Goal: Task Accomplishment & Management: Complete application form

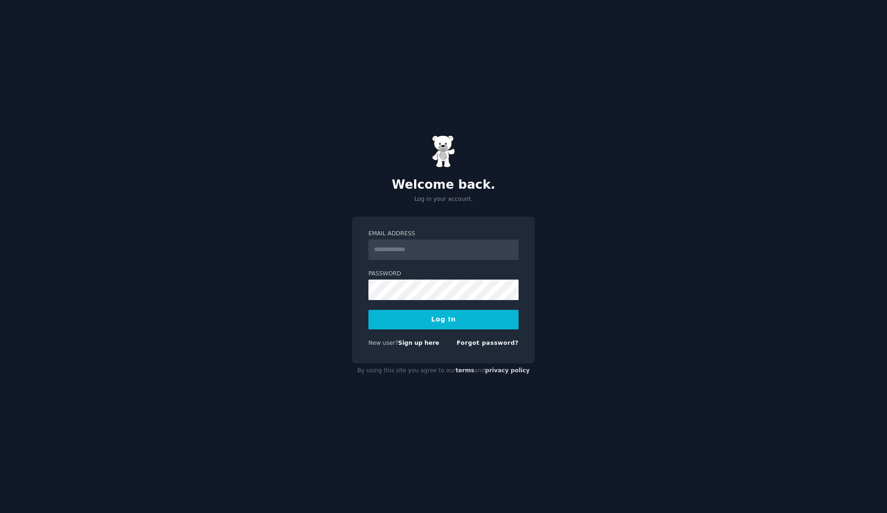
click at [427, 249] on input "Email Address" at bounding box center [443, 250] width 150 height 21
type input "**********"
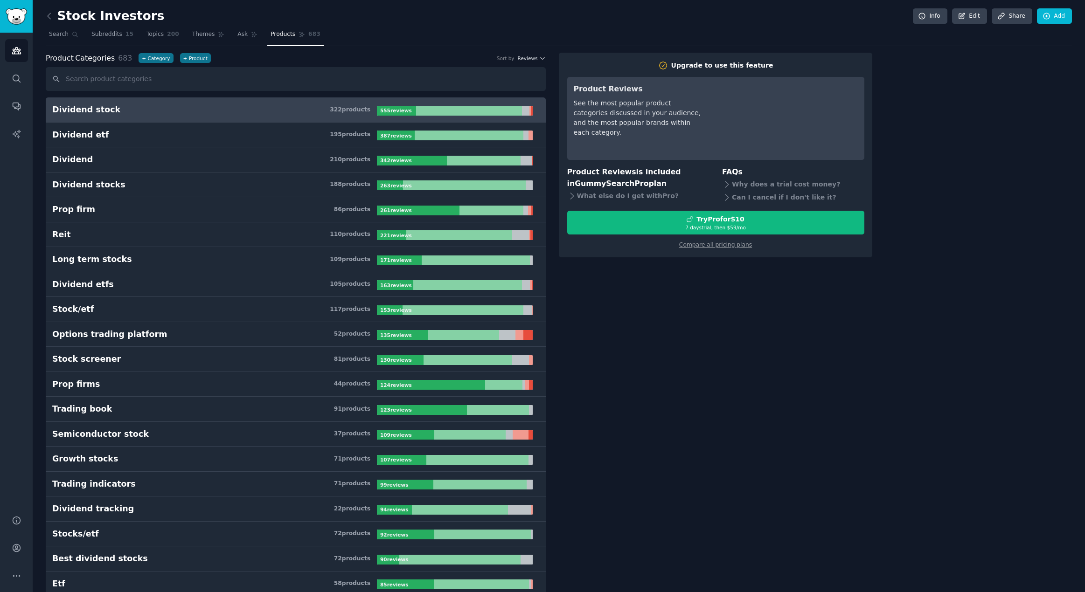
click at [94, 110] on div "Dividend stock" at bounding box center [86, 110] width 68 height 12
click at [98, 112] on div "Dividend stock" at bounding box center [86, 110] width 68 height 12
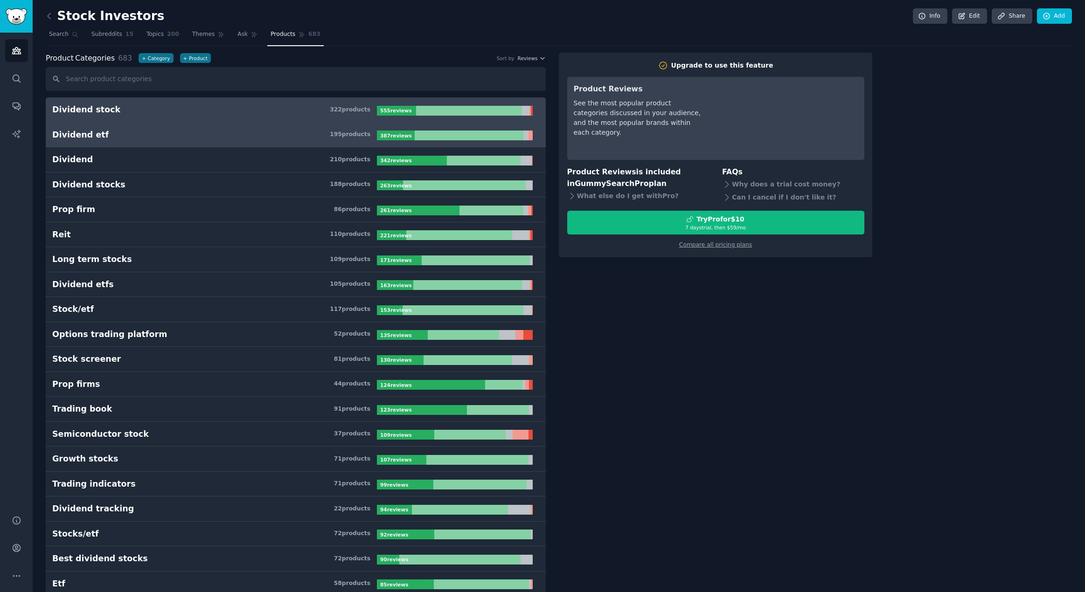
click at [91, 132] on div "Dividend etf" at bounding box center [80, 135] width 56 height 12
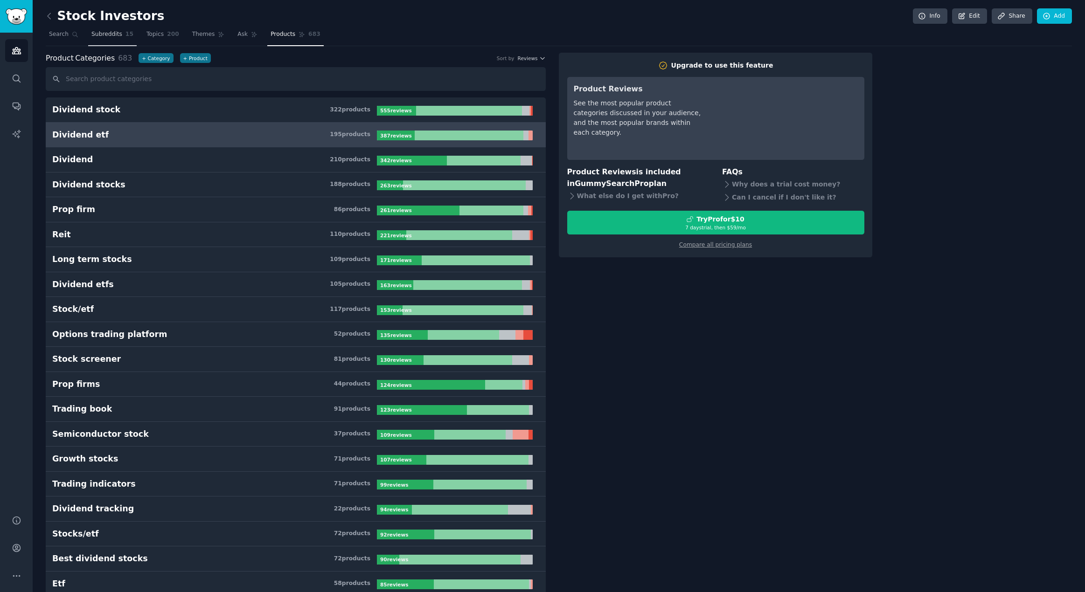
click at [95, 36] on span "Subreddits" at bounding box center [106, 34] width 31 height 8
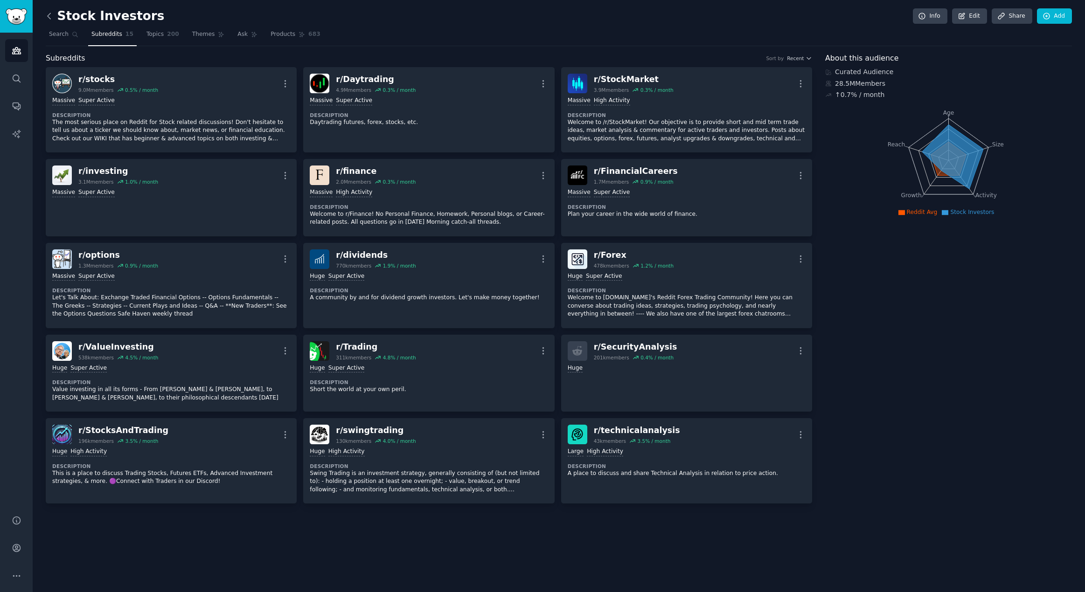
click at [53, 16] on icon at bounding box center [49, 16] width 10 height 10
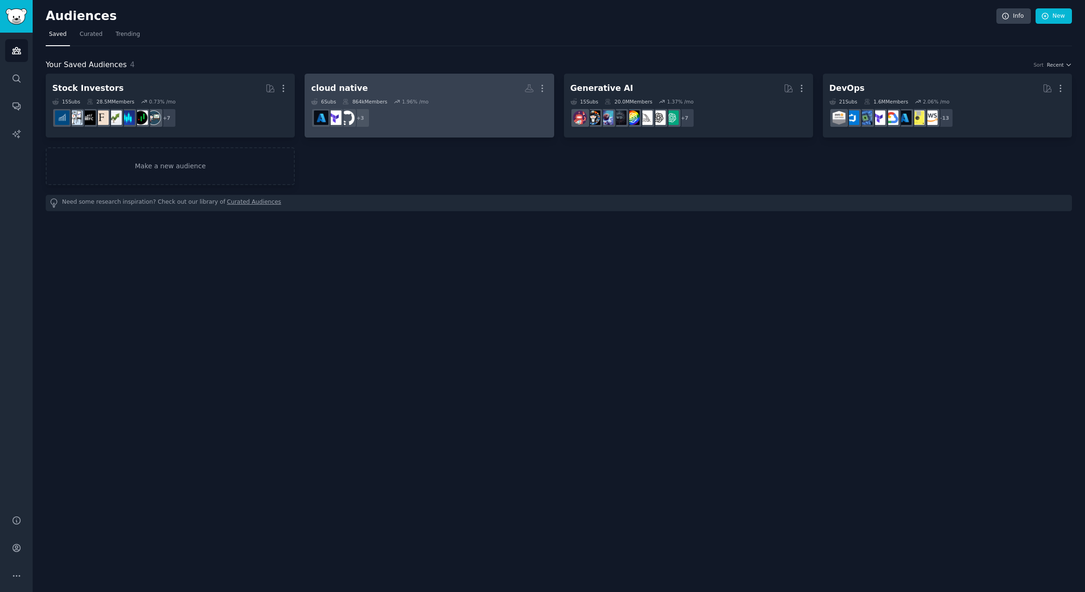
click at [429, 78] on link "cloud native More 6 Sub s 864k Members 1.96 % /mo + 3" at bounding box center [428, 106] width 249 height 64
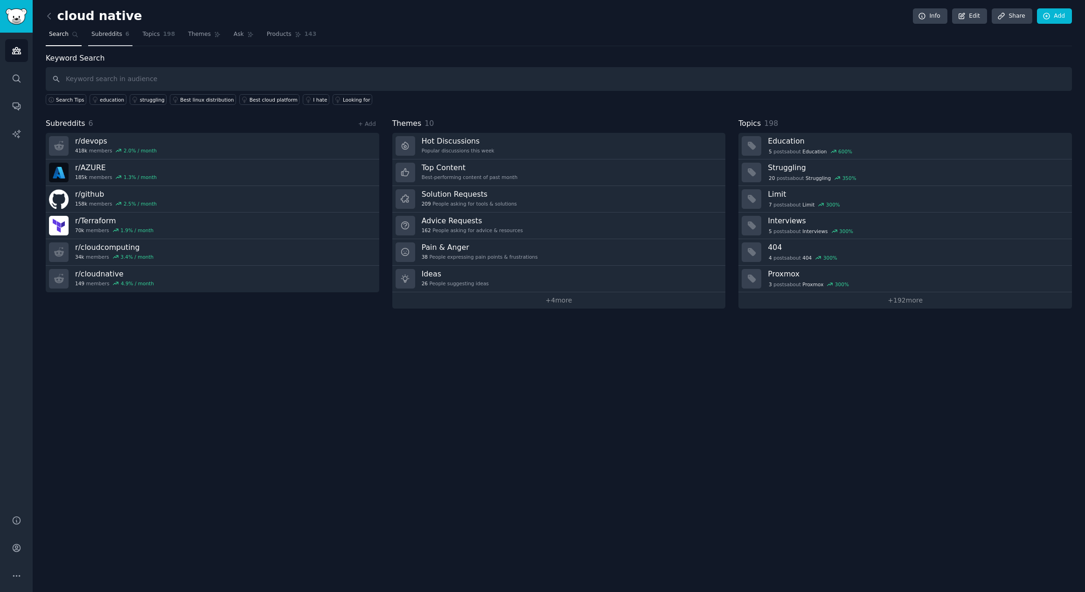
click at [106, 35] on span "Subreddits" at bounding box center [106, 34] width 31 height 8
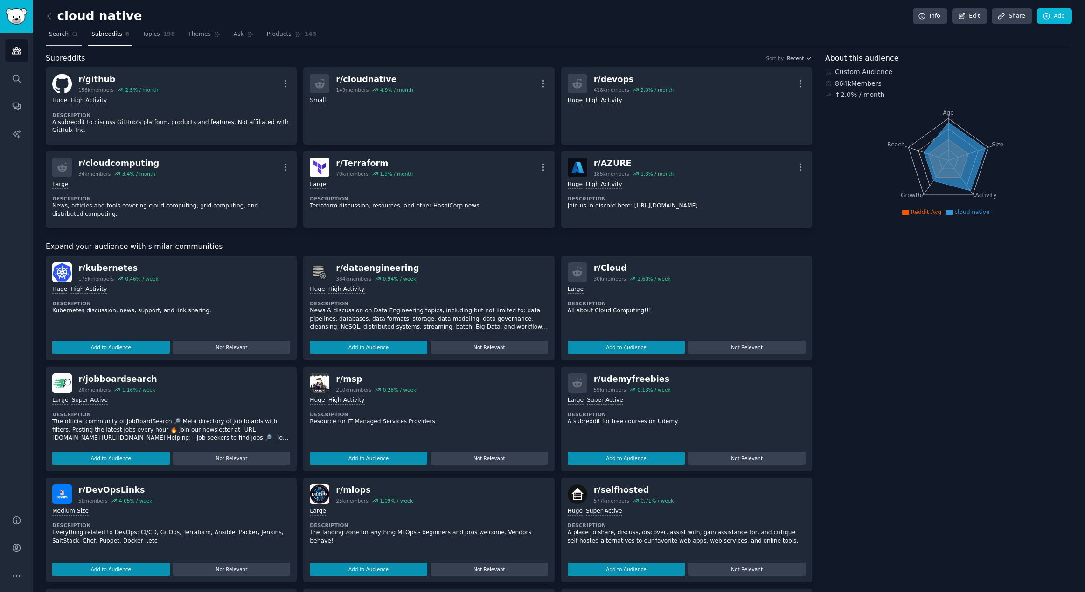
click at [57, 34] on span "Search" at bounding box center [59, 34] width 20 height 8
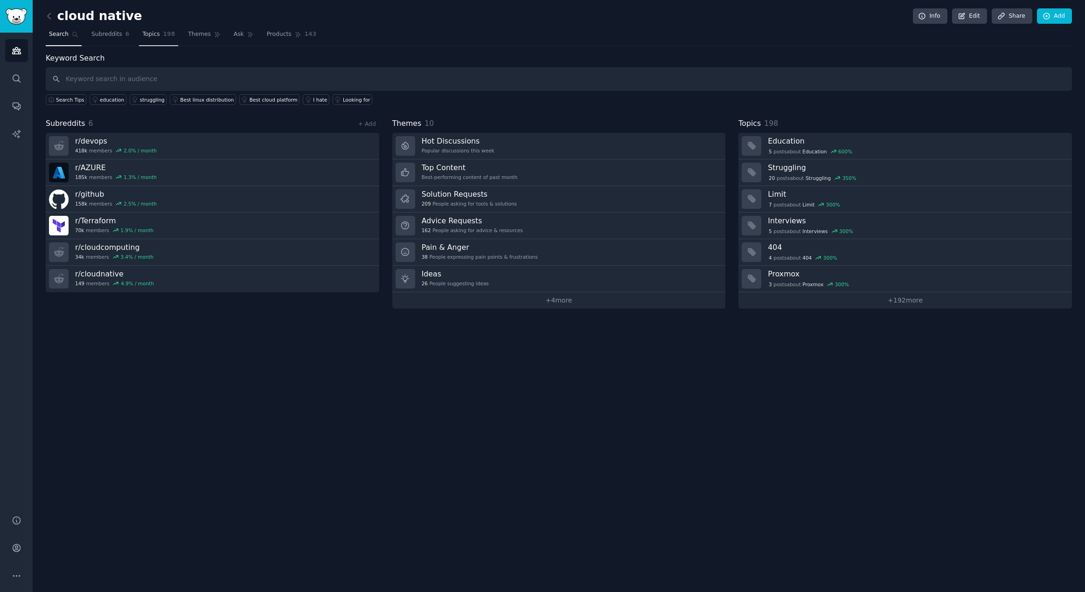
click at [163, 36] on span "198" at bounding box center [169, 34] width 12 height 8
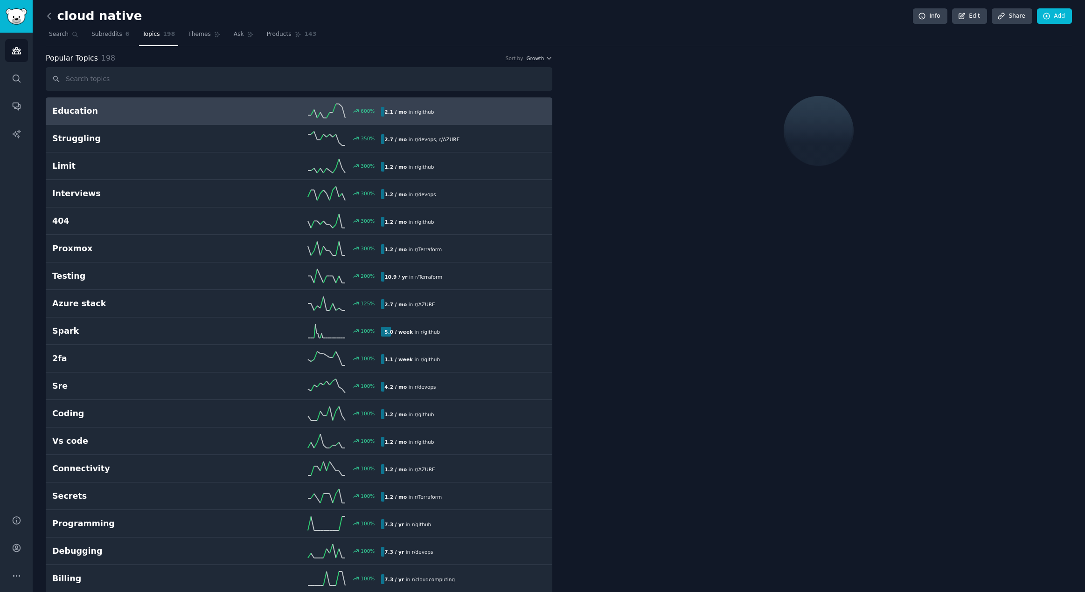
click at [49, 15] on icon at bounding box center [49, 16] width 10 height 10
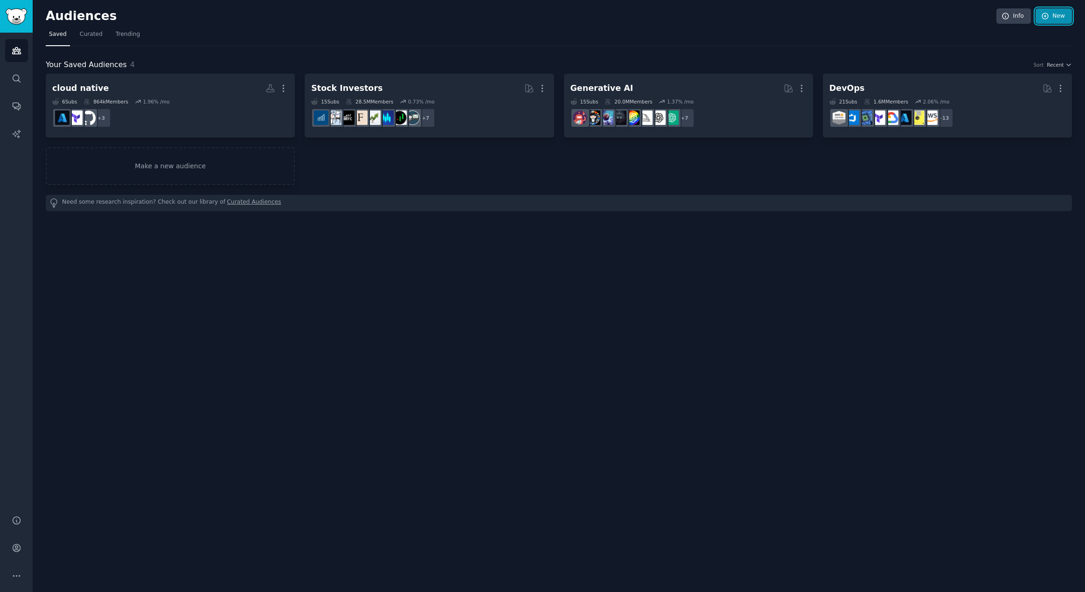
click at [886, 11] on link "New" at bounding box center [1053, 16] width 36 height 16
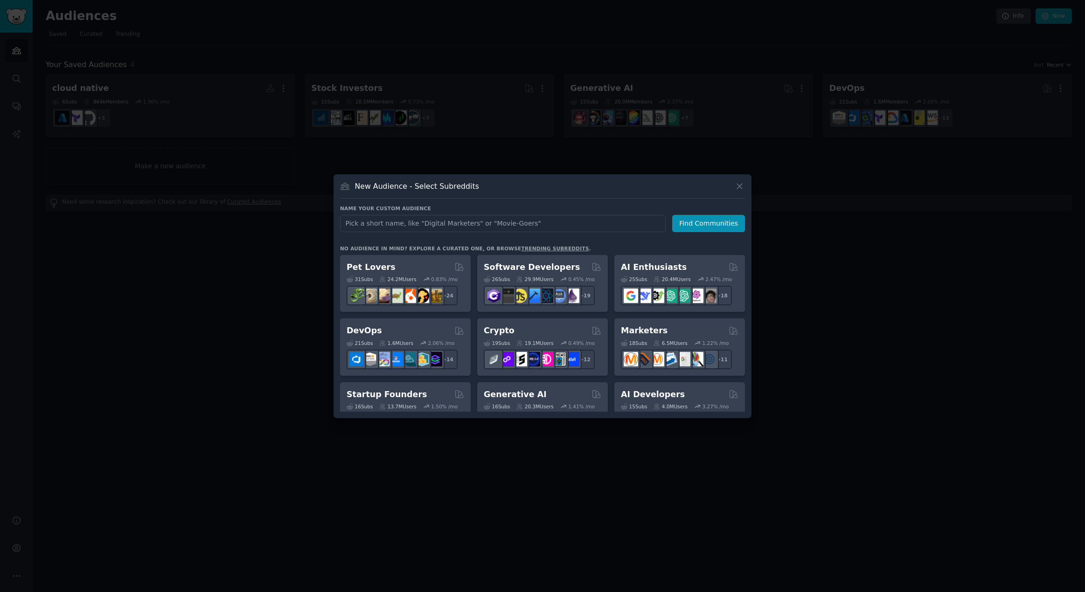
click at [568, 224] on input "text" at bounding box center [502, 223] width 325 height 17
type input "agentic software development"
click at [741, 216] on button "Find Communities" at bounding box center [708, 223] width 73 height 17
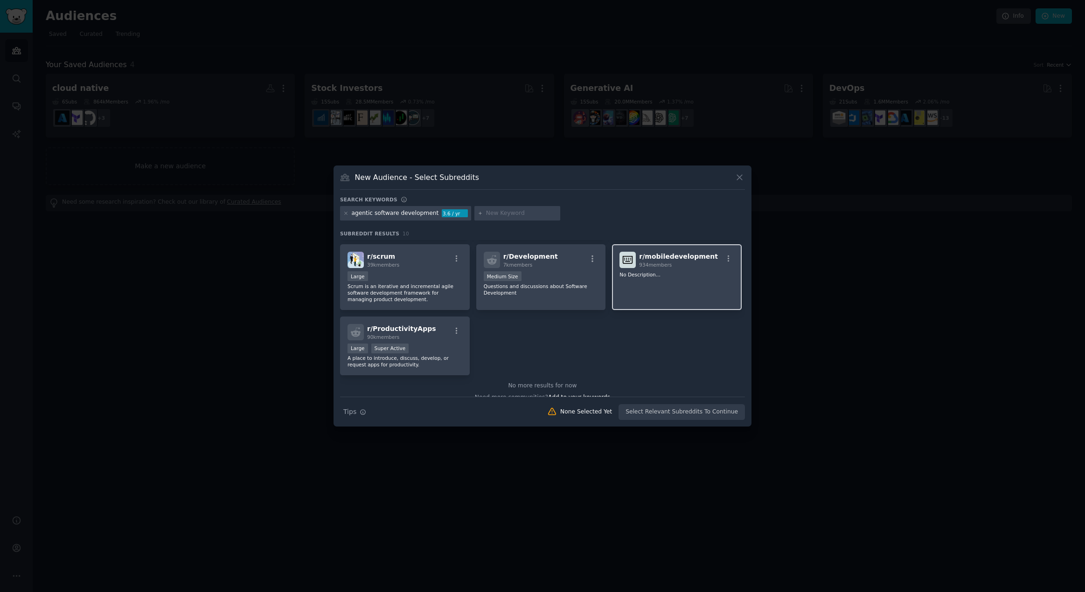
scroll to position [151, 0]
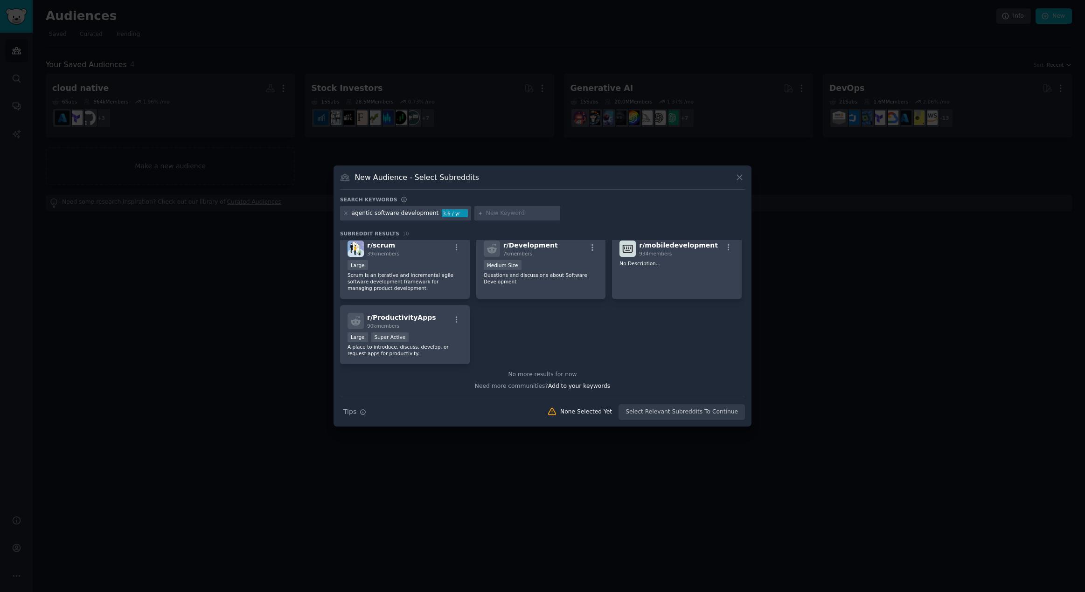
click at [447, 397] on div "Search Tips Tips None Selected Yet Select Relevant Subreddits To Continue" at bounding box center [542, 408] width 405 height 23
click at [512, 216] on input "text" at bounding box center [521, 213] width 71 height 8
type input "claud code"
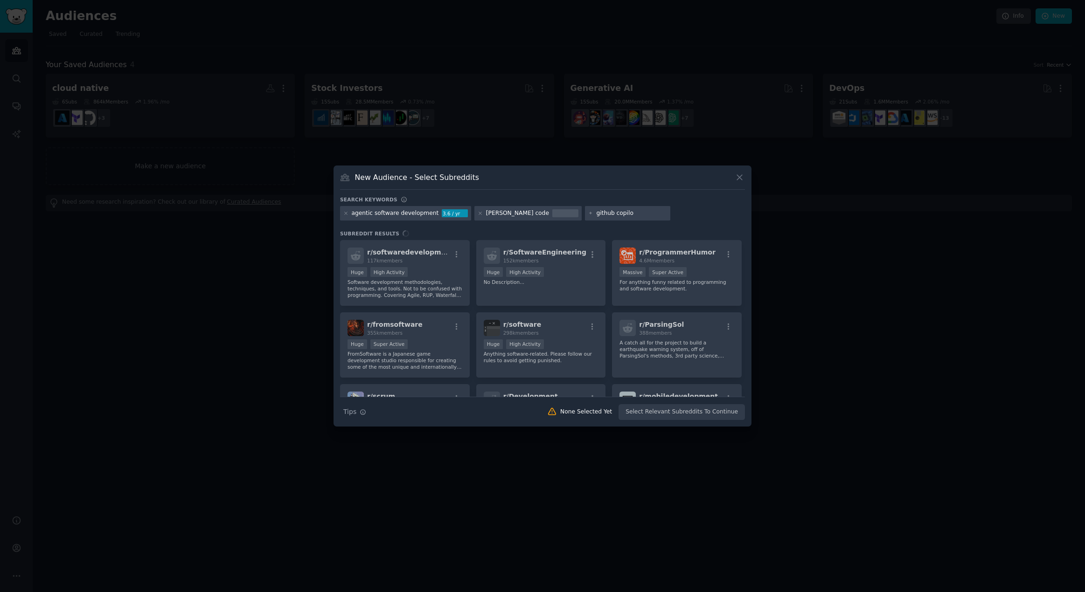
type input "github copilot"
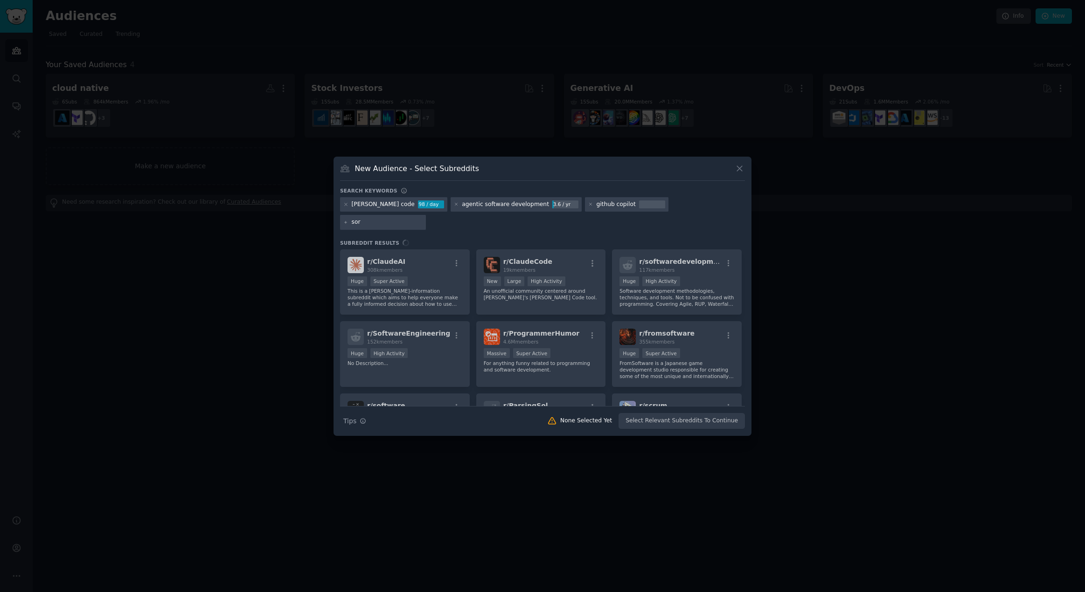
type input "sora"
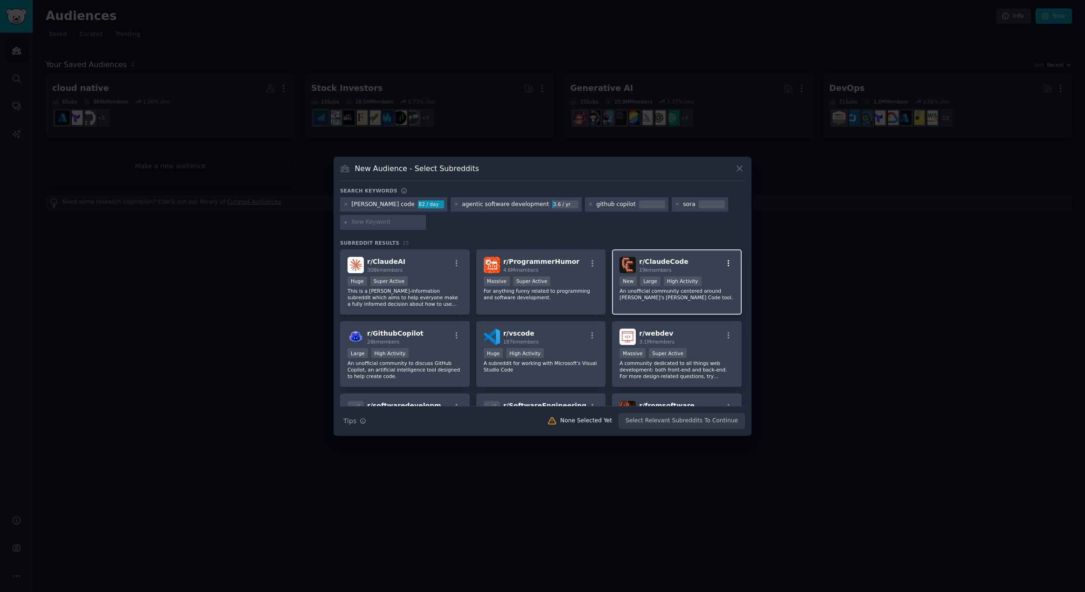
click at [724, 265] on icon "button" at bounding box center [728, 263] width 8 height 8
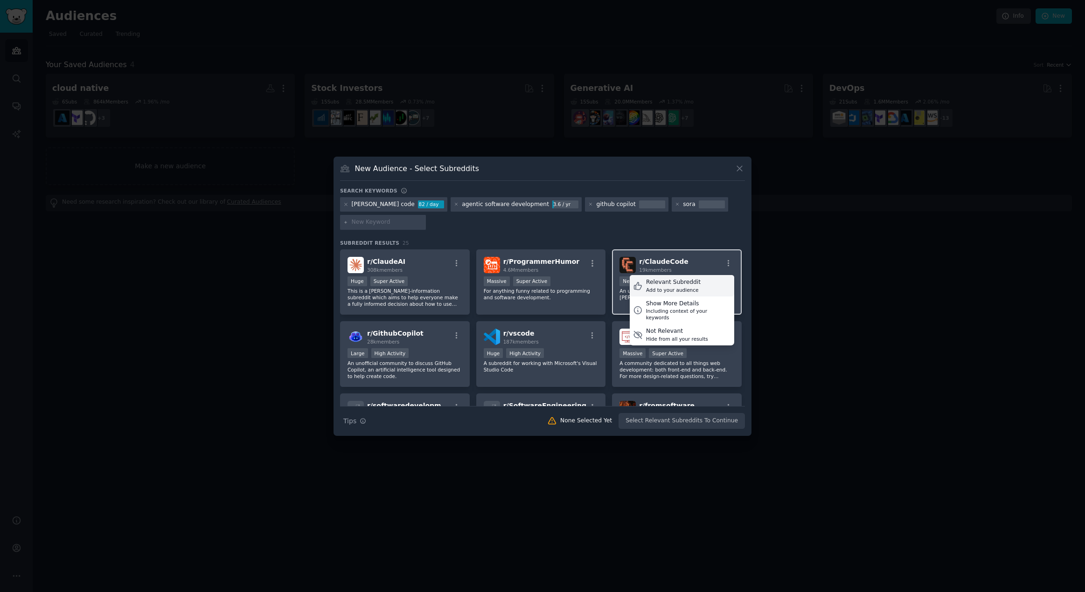
click at [683, 284] on div "Relevant Subreddit" at bounding box center [673, 282] width 55 height 8
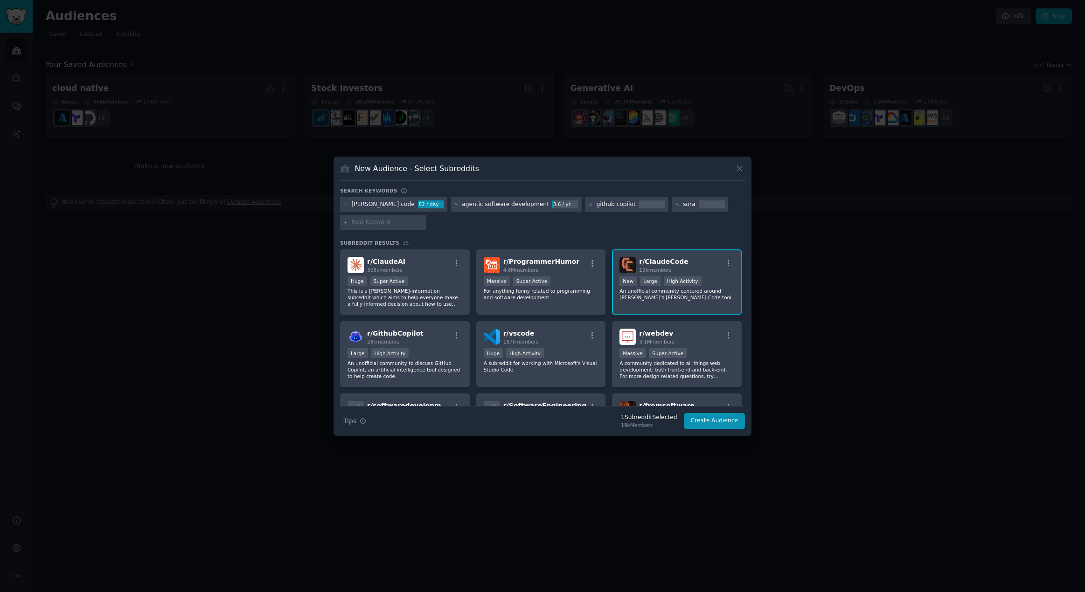
click at [367, 218] on div at bounding box center [383, 222] width 86 height 15
click at [369, 221] on input "text" at bounding box center [387, 222] width 71 height 8
type input "gemini cli"
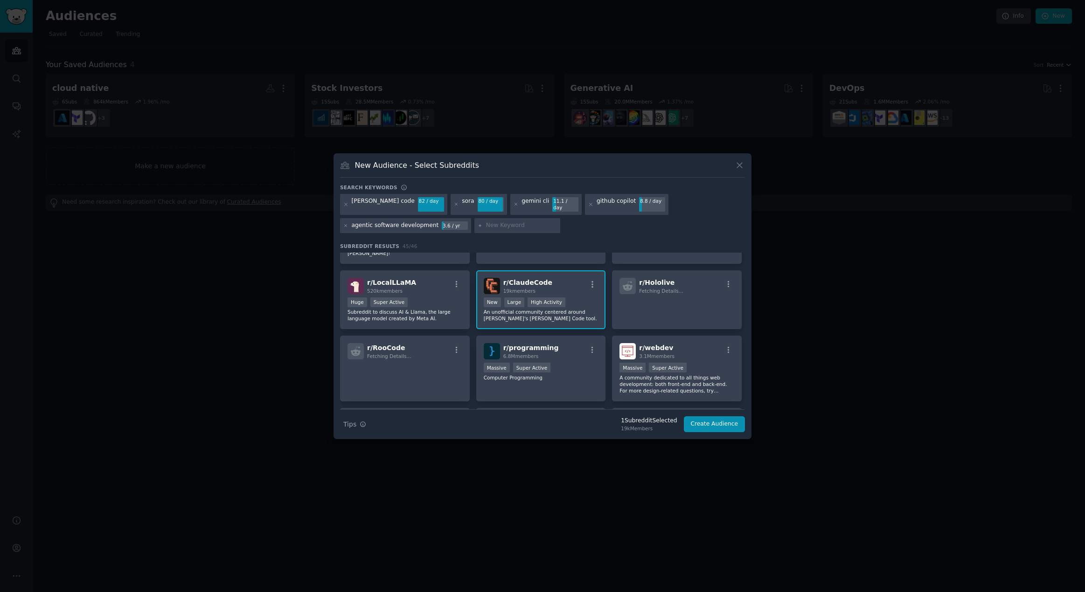
scroll to position [246, 0]
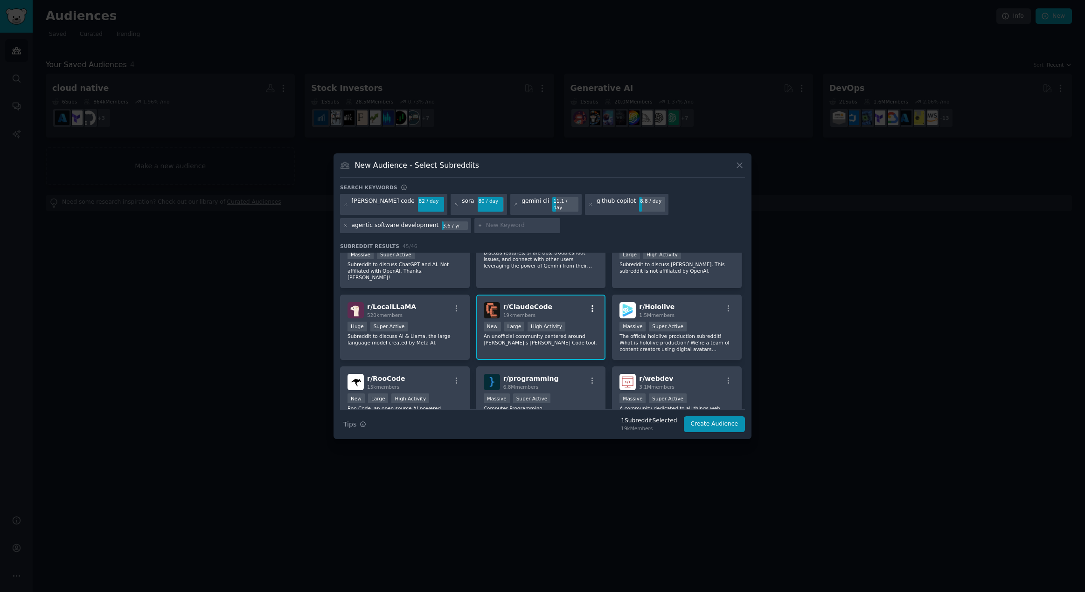
click at [590, 304] on icon "button" at bounding box center [592, 308] width 8 height 8
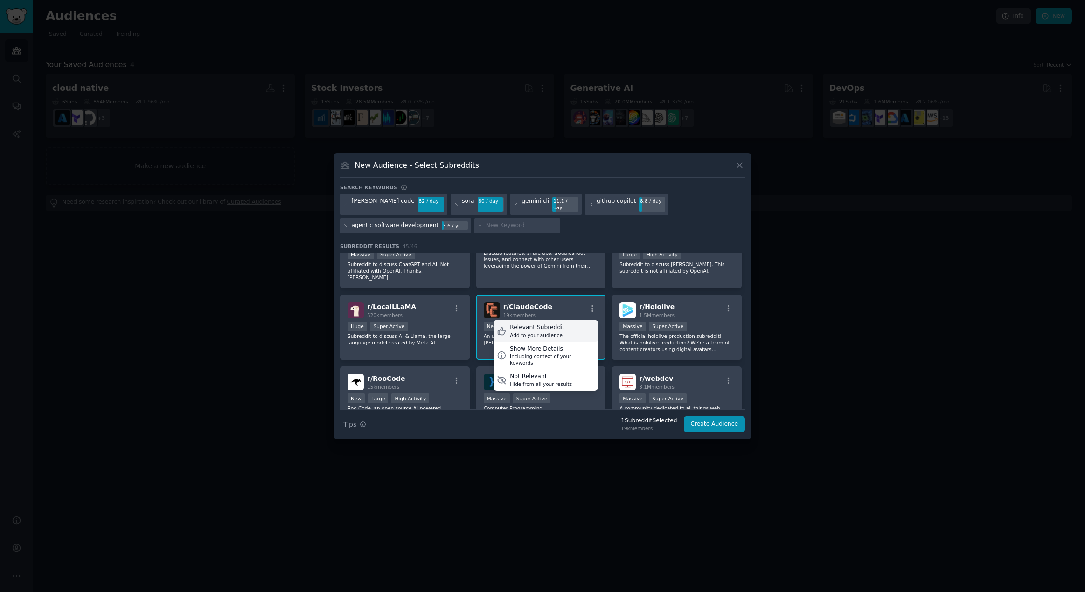
click at [573, 320] on div "Relevant Subreddit Add to your audience" at bounding box center [545, 330] width 104 height 21
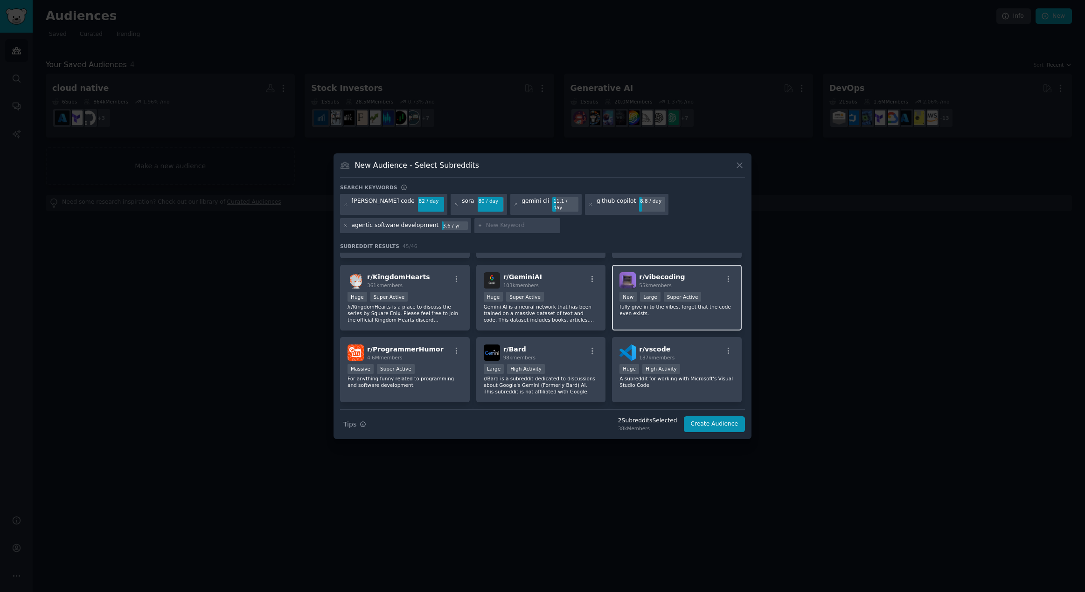
scroll to position [0, 0]
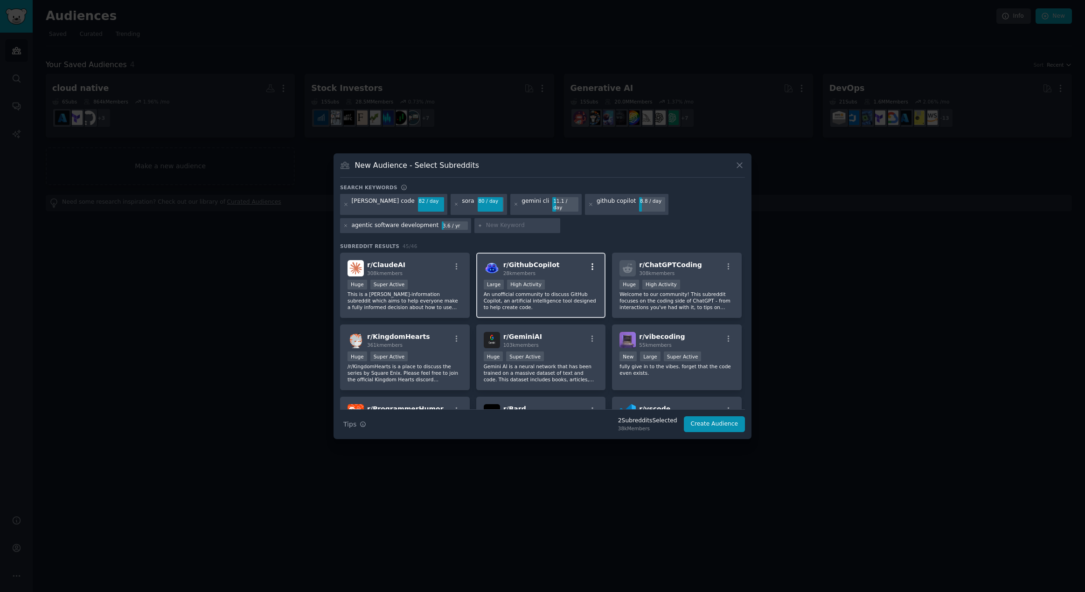
click at [590, 263] on icon "button" at bounding box center [592, 267] width 8 height 8
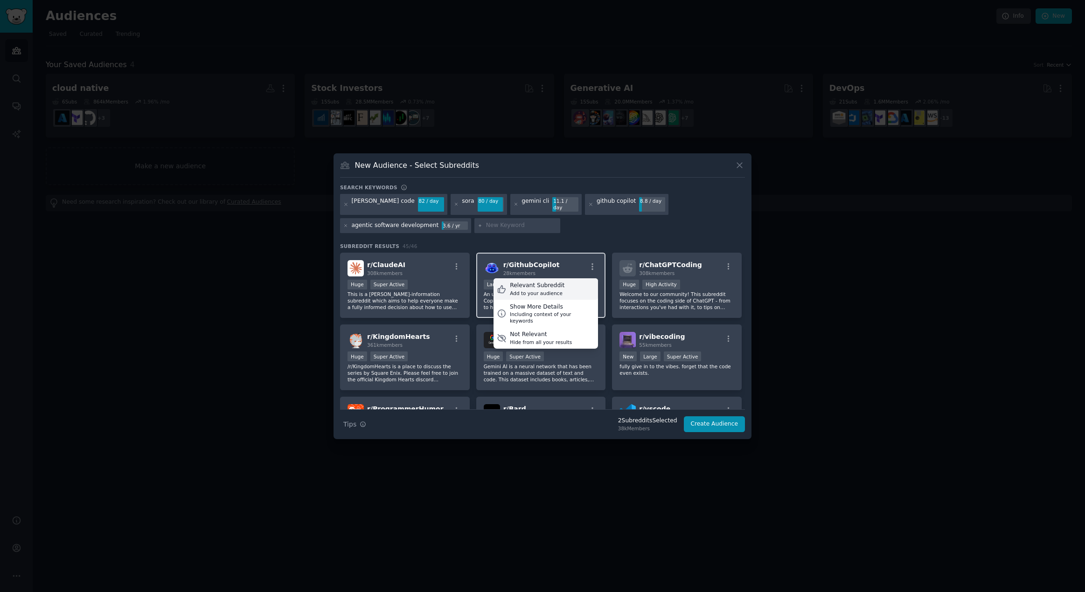
click at [560, 282] on div "Relevant Subreddit Add to your audience" at bounding box center [545, 288] width 104 height 21
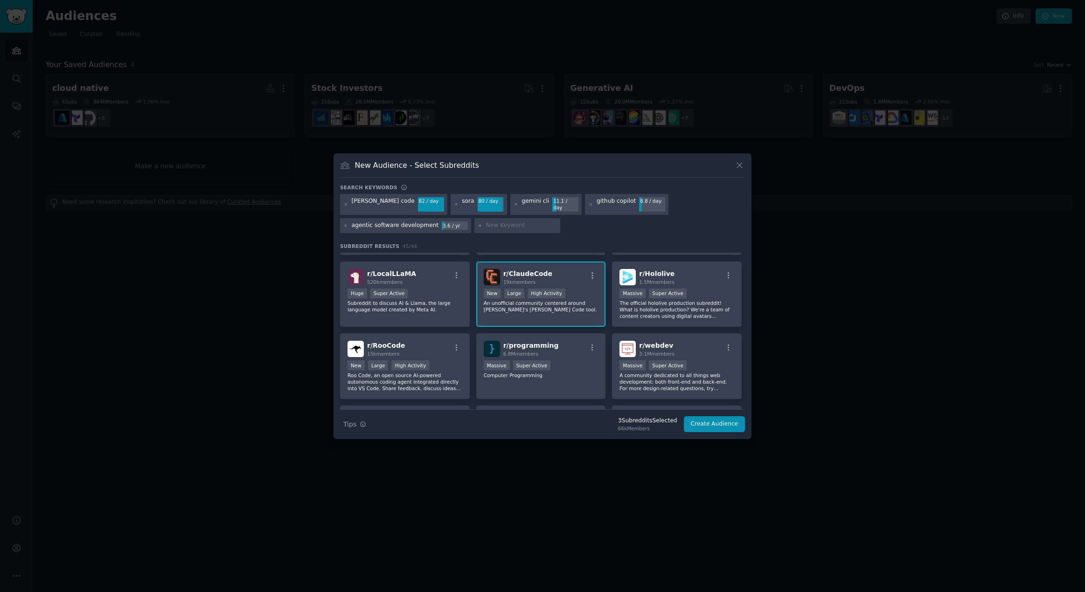
scroll to position [280, 0]
click at [596, 204] on div "github copilot" at bounding box center [615, 204] width 39 height 15
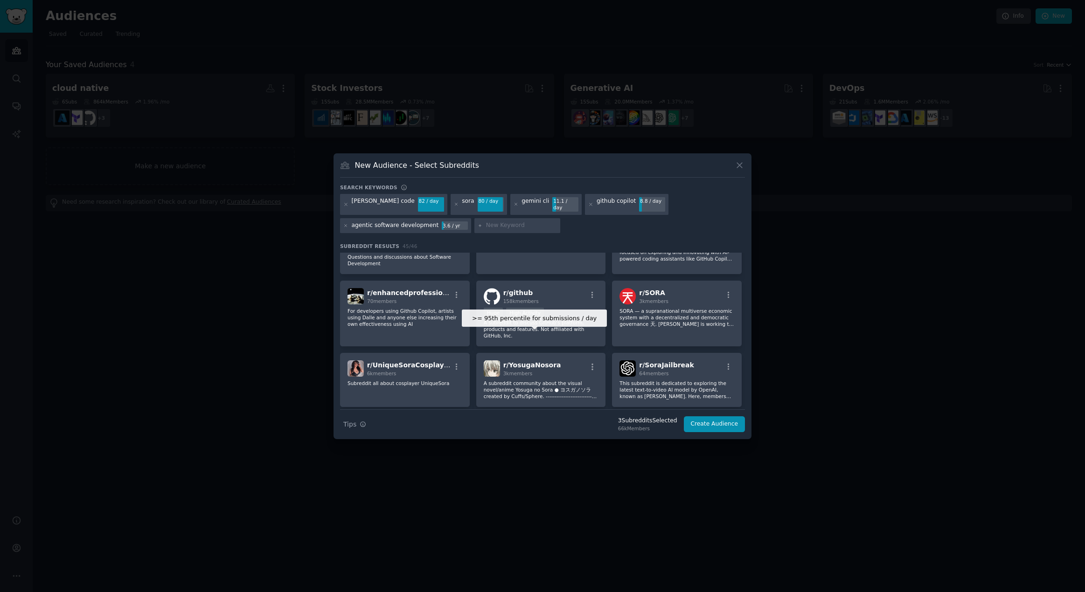
scroll to position [754, 0]
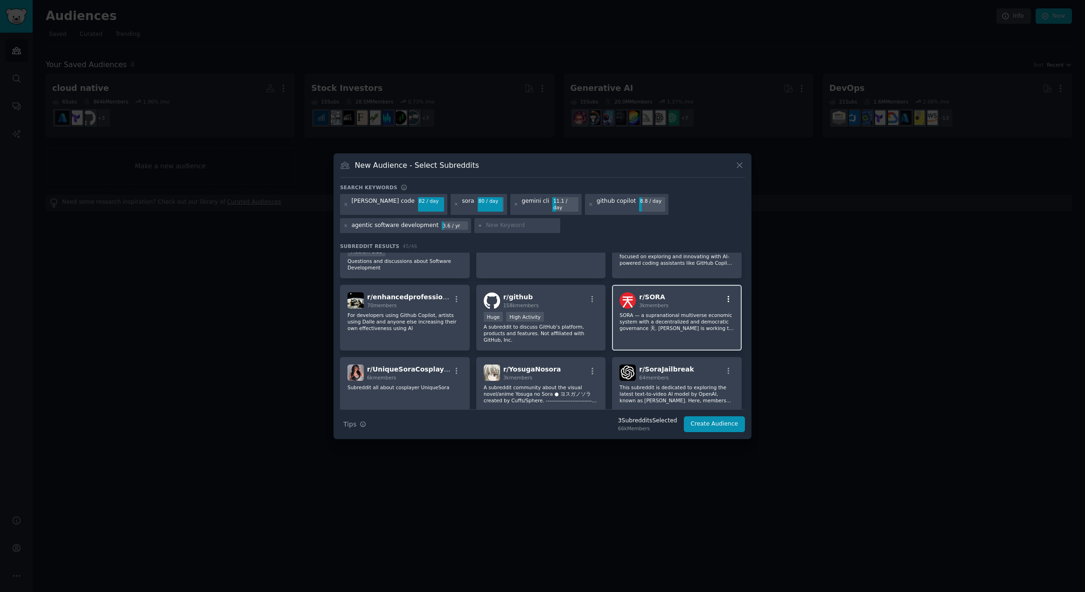
click at [725, 295] on icon "button" at bounding box center [728, 299] width 8 height 8
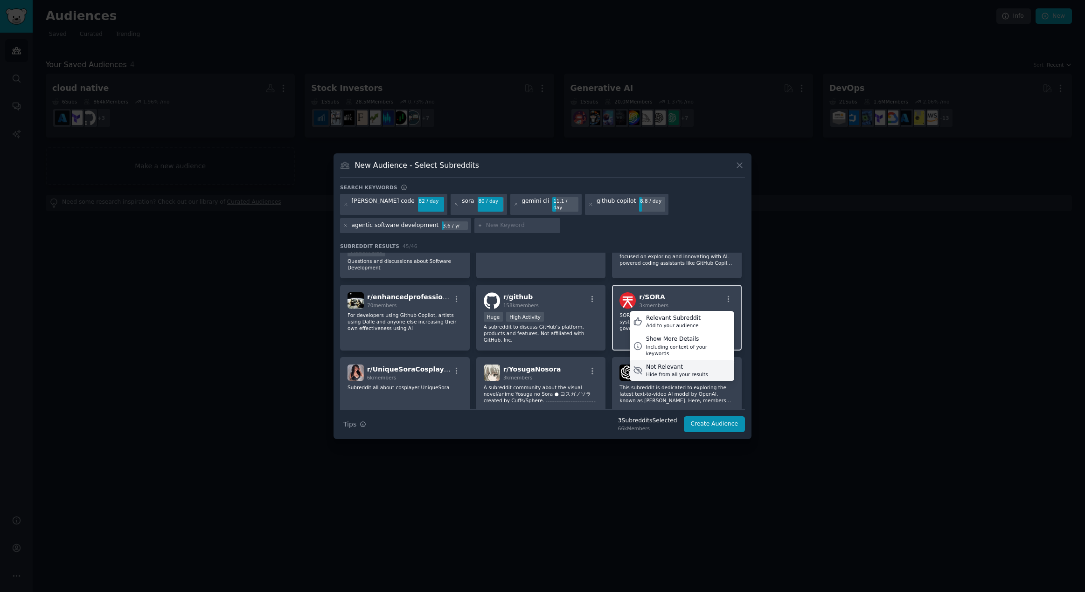
click at [685, 363] on div "Not Relevant" at bounding box center [677, 367] width 62 height 8
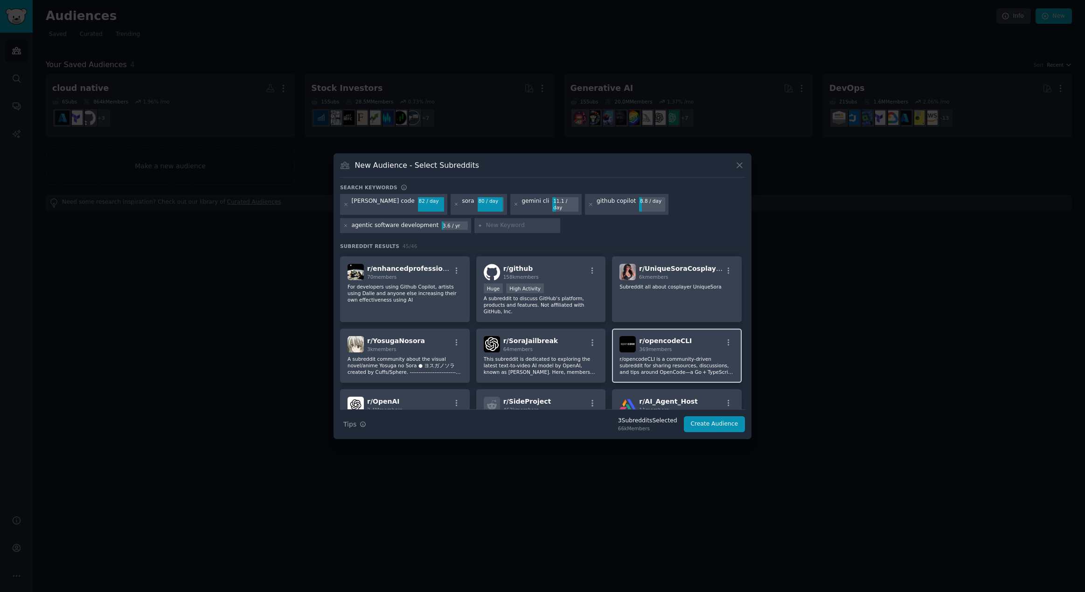
scroll to position [800, 0]
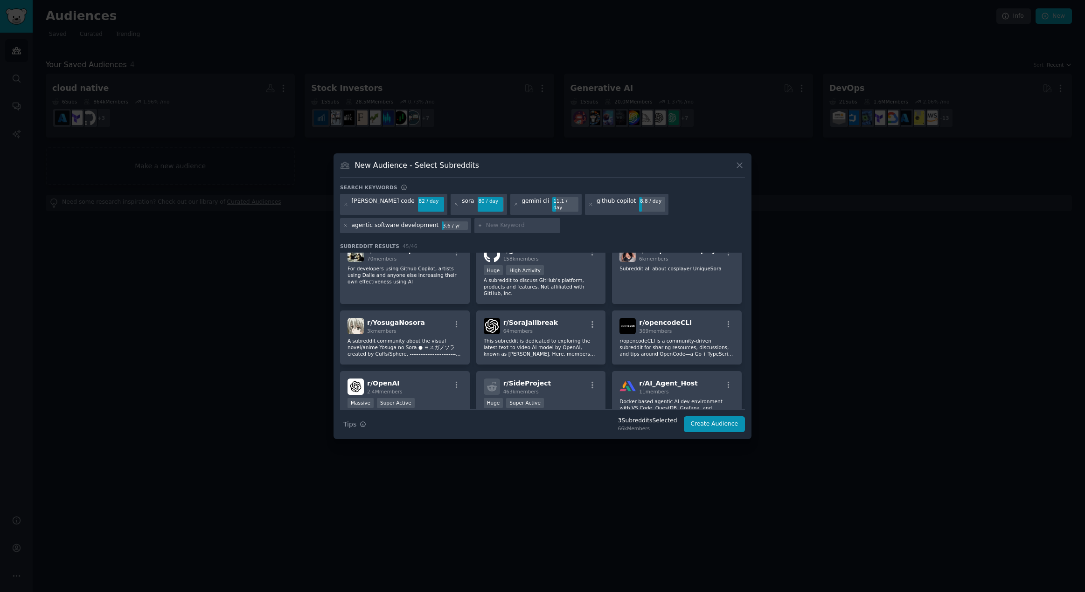
click at [450, 206] on div "sora 80 / day" at bounding box center [478, 204] width 56 height 21
click at [454, 206] on icon at bounding box center [456, 204] width 5 height 5
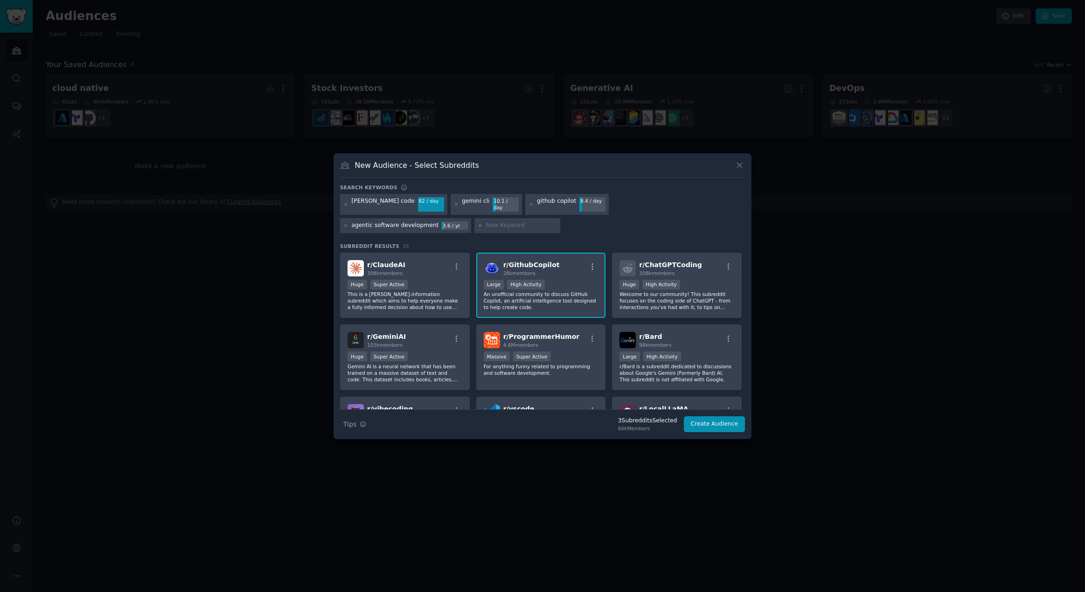
click at [486, 222] on input "text" at bounding box center [521, 225] width 71 height 8
type input "codex"
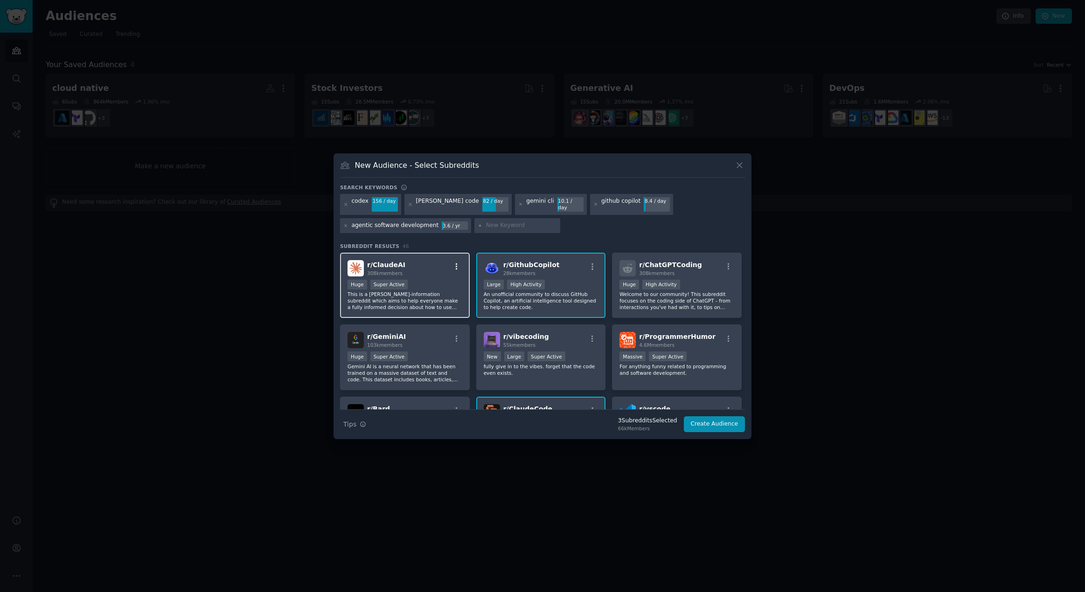
click at [459, 265] on icon "button" at bounding box center [456, 267] width 8 height 8
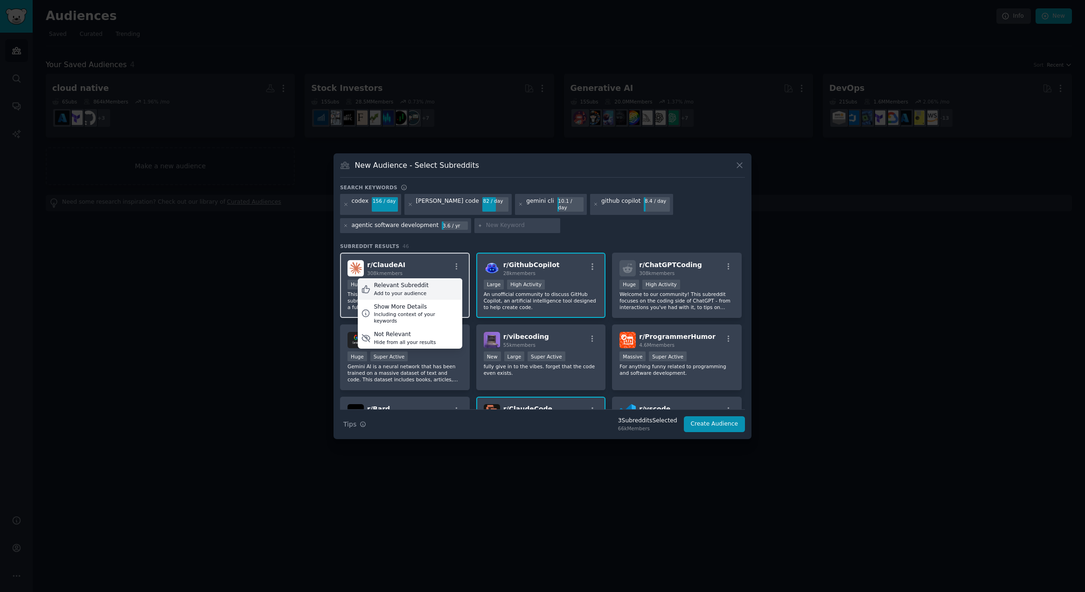
click at [428, 280] on div "Relevant Subreddit Add to your audience" at bounding box center [410, 288] width 104 height 21
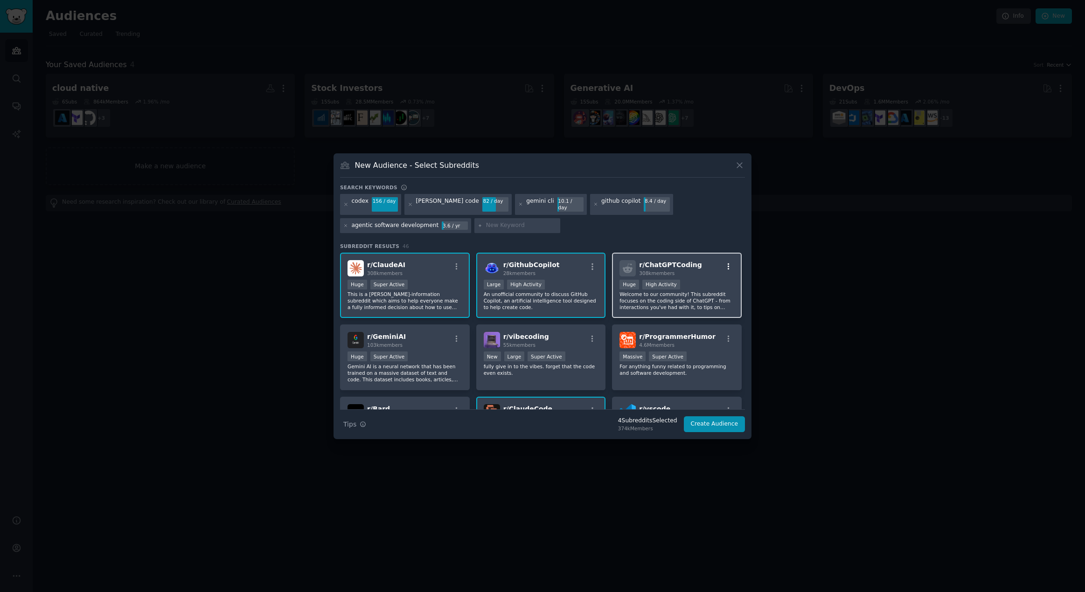
click at [724, 263] on icon "button" at bounding box center [728, 267] width 8 height 8
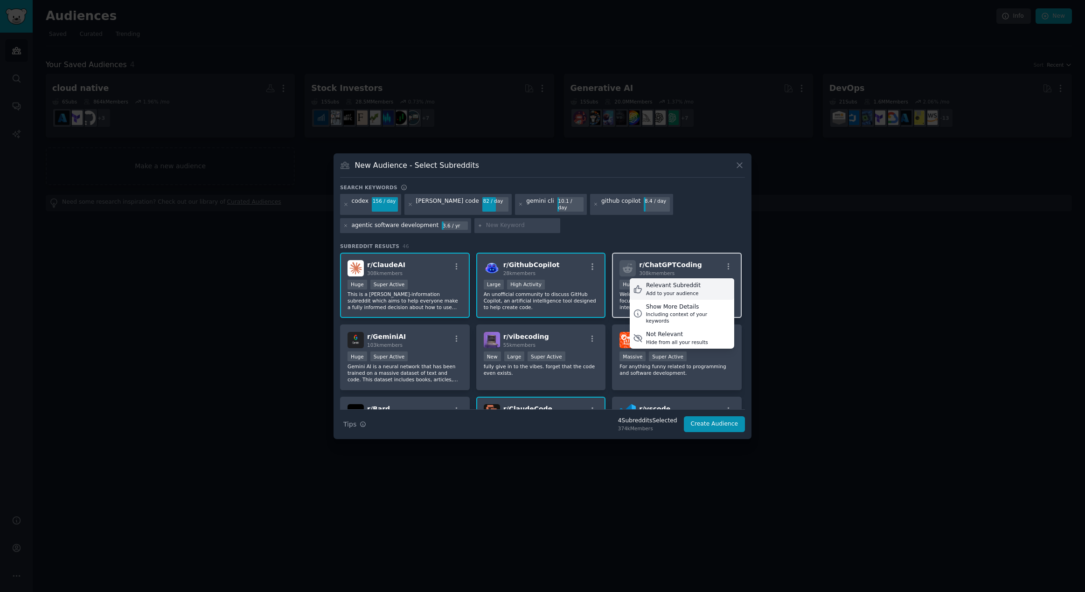
click at [679, 283] on div "Relevant Subreddit" at bounding box center [673, 286] width 55 height 8
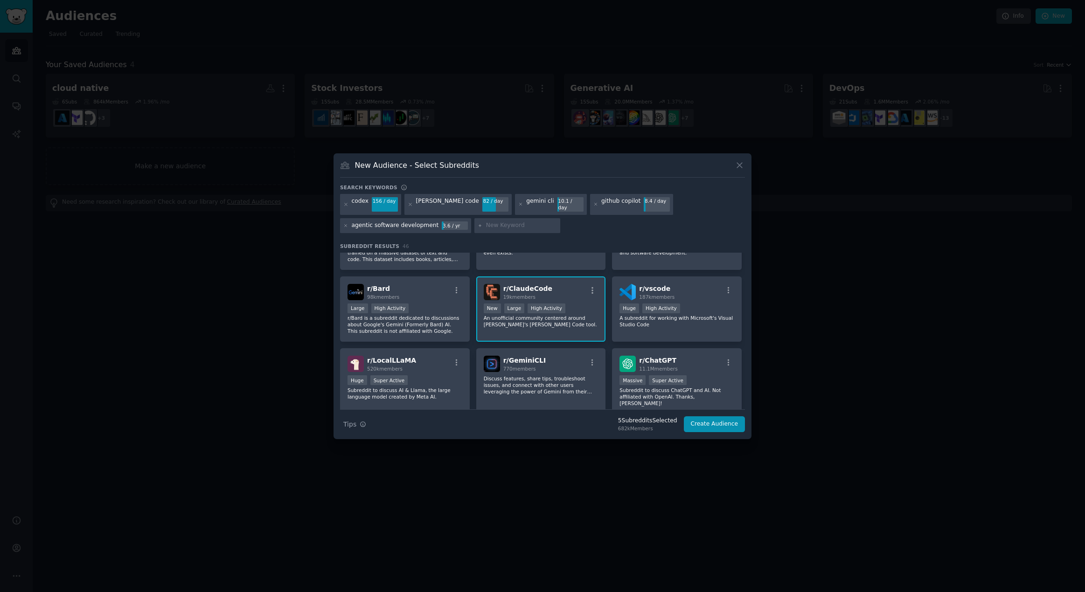
scroll to position [140, 0]
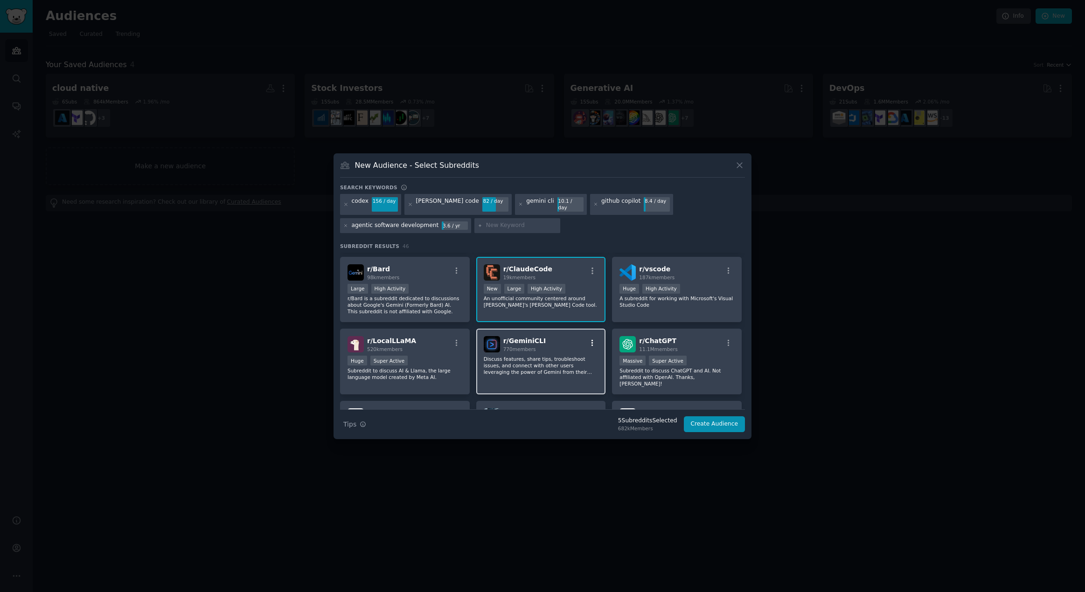
click at [589, 339] on icon "button" at bounding box center [592, 343] width 8 height 8
click at [577, 360] on div "Relevant Subreddit Add to your audience" at bounding box center [545, 365] width 104 height 21
click at [456, 268] on icon "button" at bounding box center [457, 271] width 2 height 7
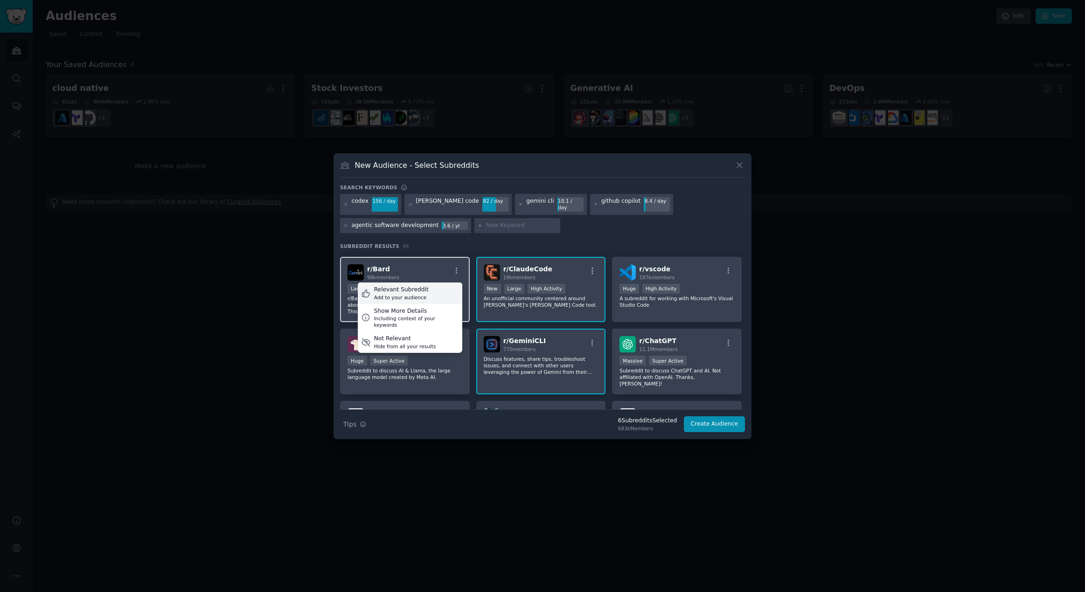
click at [433, 294] on div "Relevant Subreddit Add to your audience" at bounding box center [410, 293] width 104 height 21
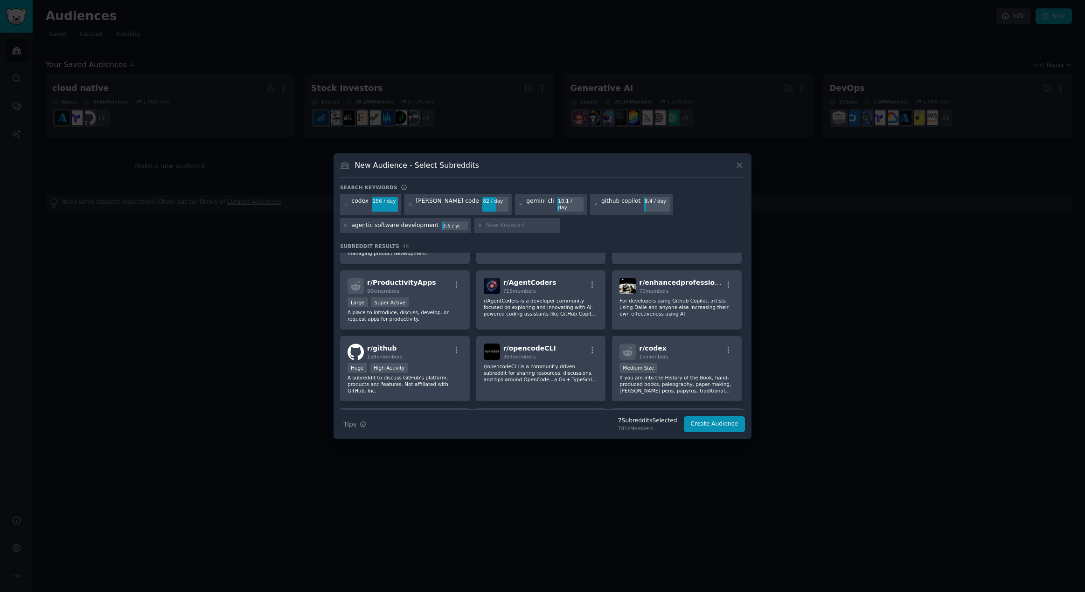
scroll to position [606, 0]
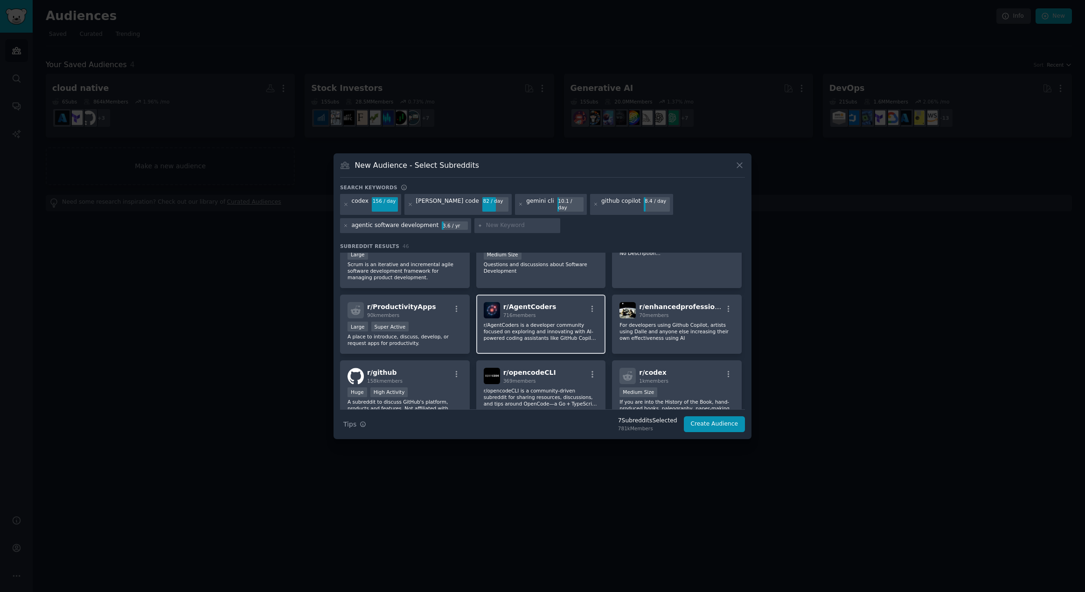
click at [594, 302] on div "r/ AgentCoders 716 members" at bounding box center [541, 310] width 115 height 16
click at [591, 306] on icon "button" at bounding box center [592, 309] width 2 height 7
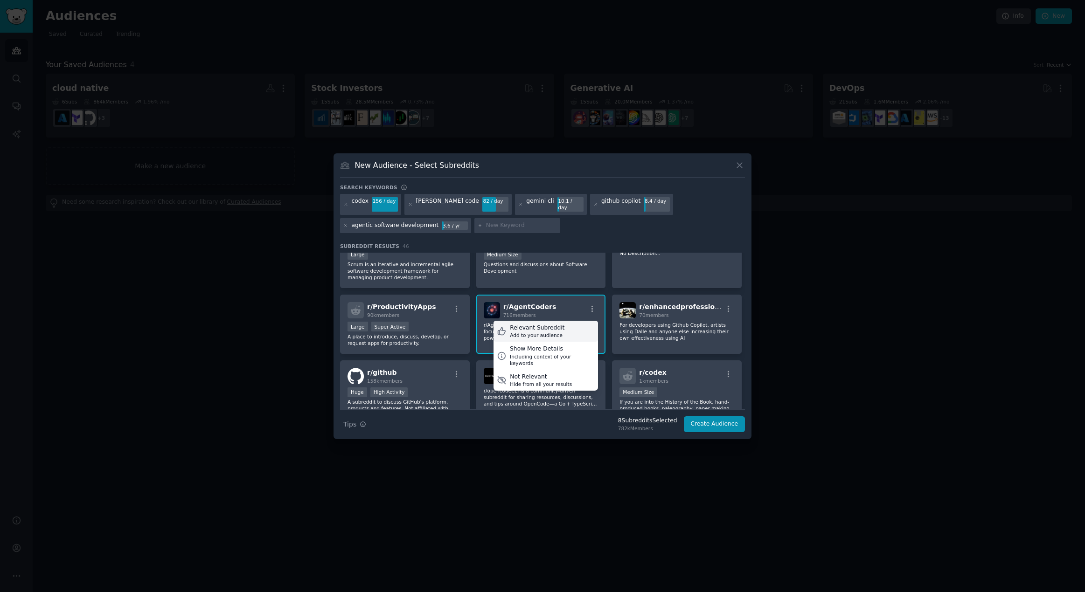
click at [569, 322] on div "Relevant Subreddit Add to your audience" at bounding box center [545, 331] width 104 height 21
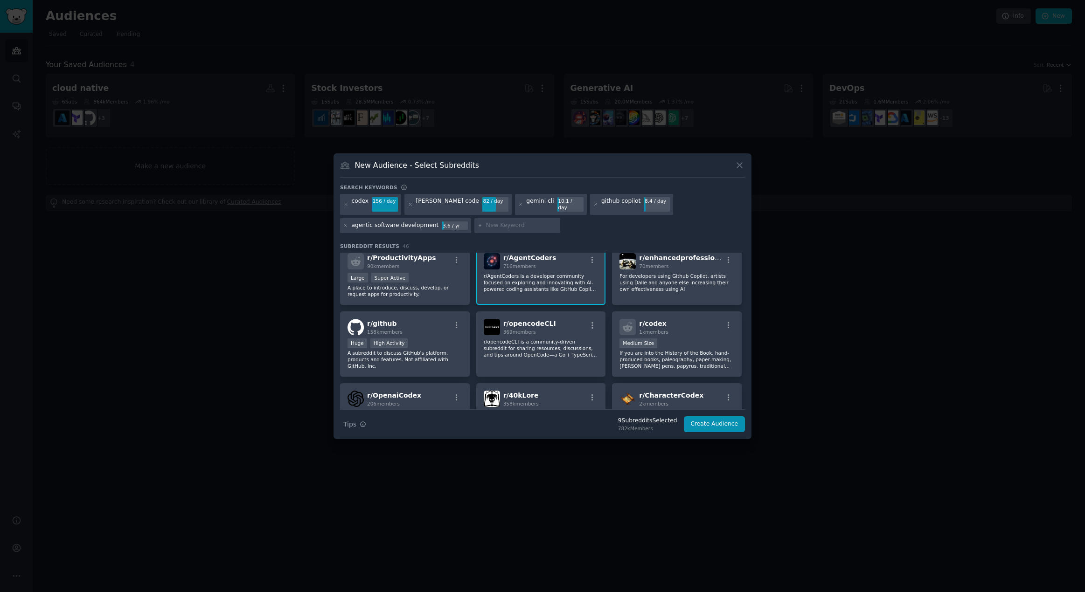
scroll to position [699, 0]
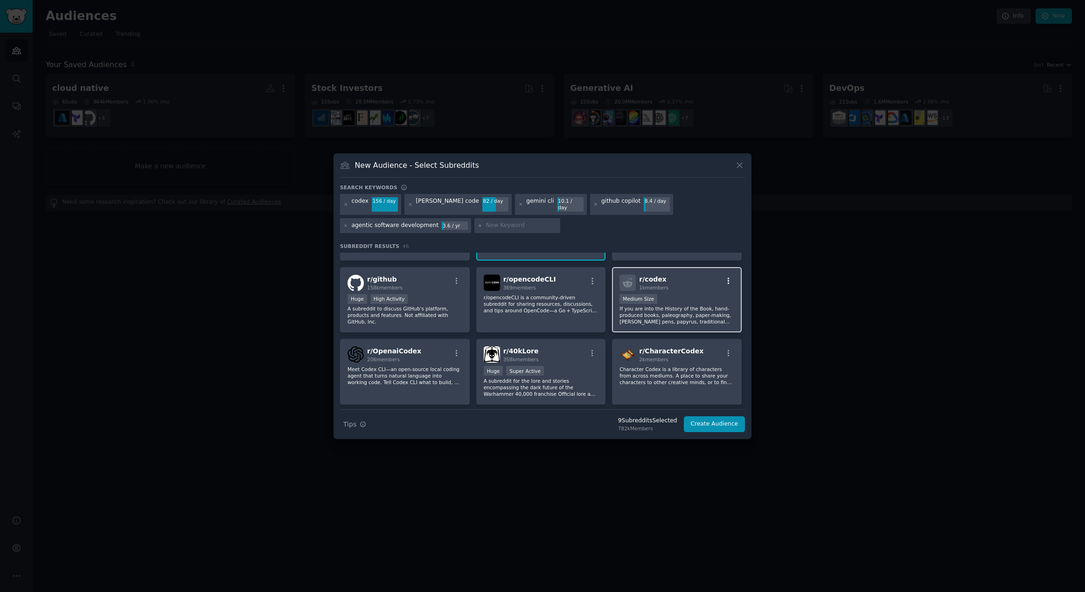
click at [727, 278] on icon "button" at bounding box center [728, 281] width 2 height 7
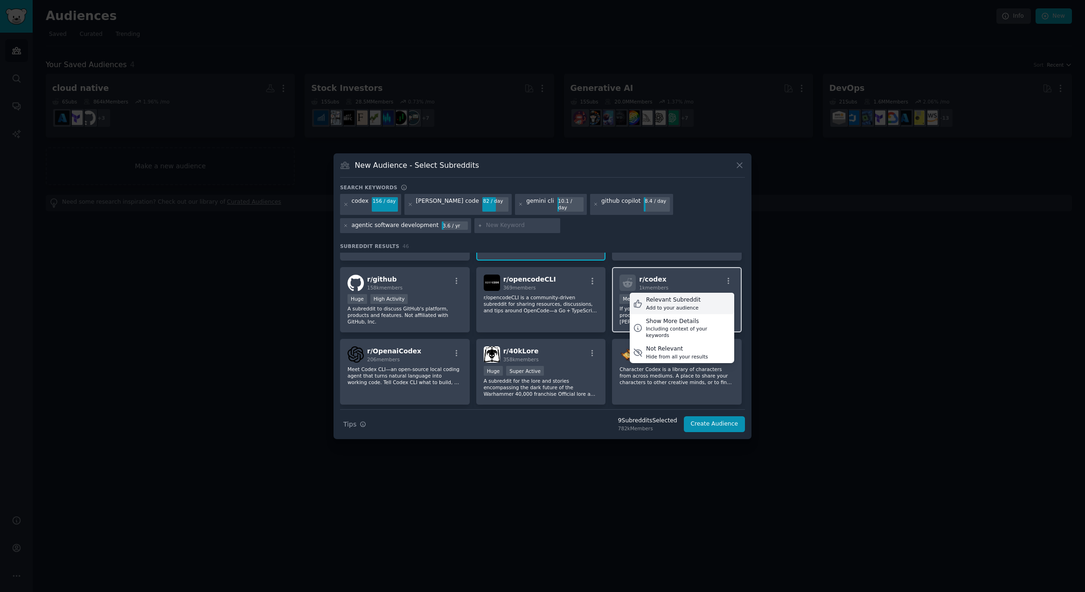
click at [693, 293] on div "Relevant Subreddit Add to your audience" at bounding box center [682, 303] width 104 height 21
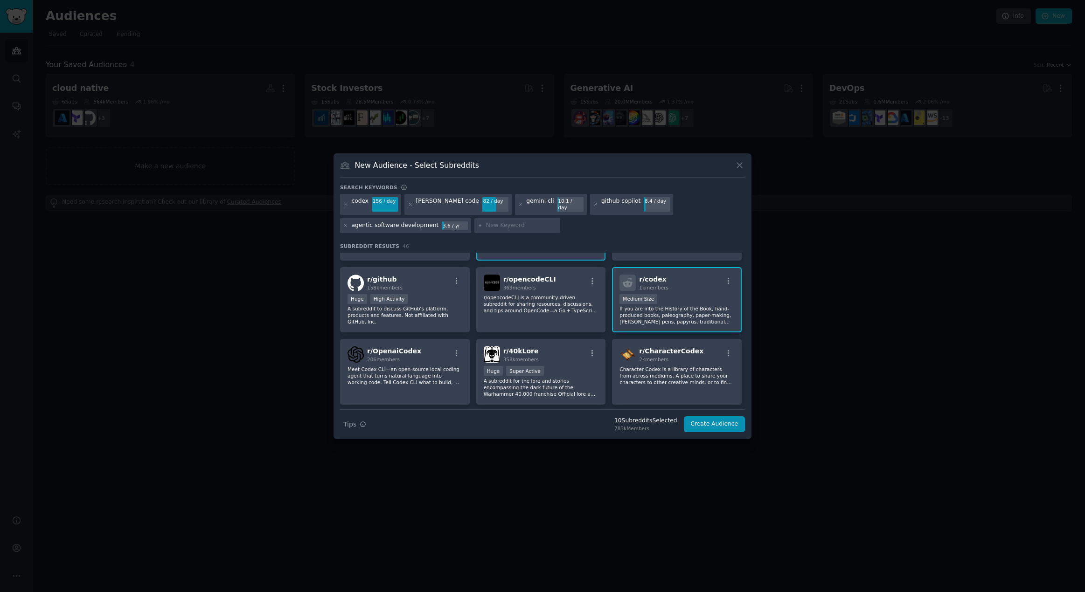
click at [734, 274] on div "r/ codex 1k members Medium Size If you are into the History of the Book, hand-p…" at bounding box center [677, 300] width 130 height 66
click at [730, 277] on icon "button" at bounding box center [728, 281] width 8 height 8
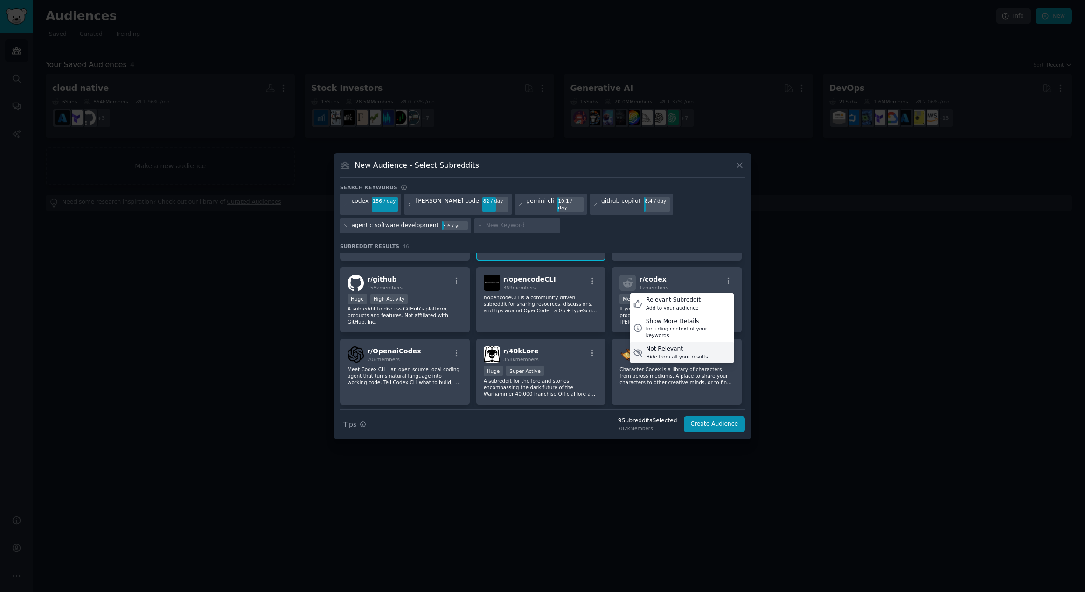
click at [670, 345] on div "Not Relevant" at bounding box center [677, 349] width 62 height 8
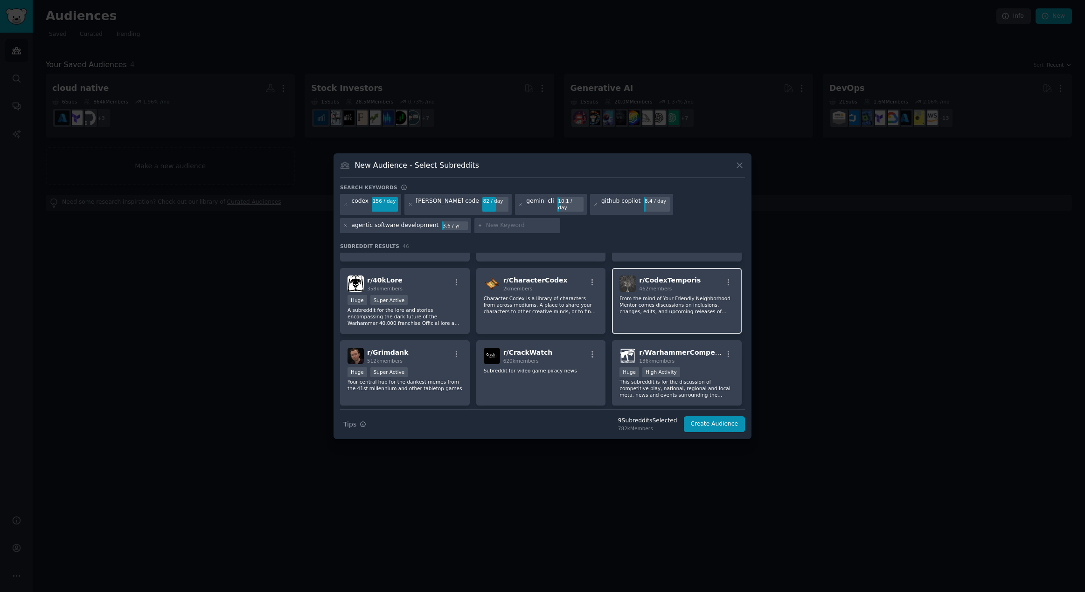
scroll to position [793, 0]
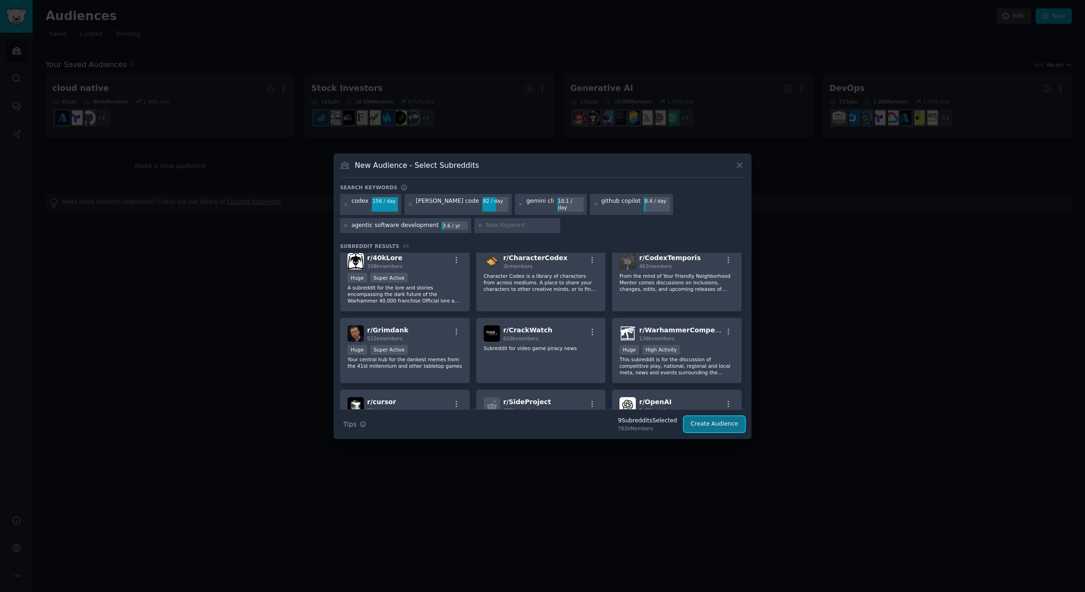
click at [708, 417] on button "Create Audience" at bounding box center [715, 424] width 62 height 16
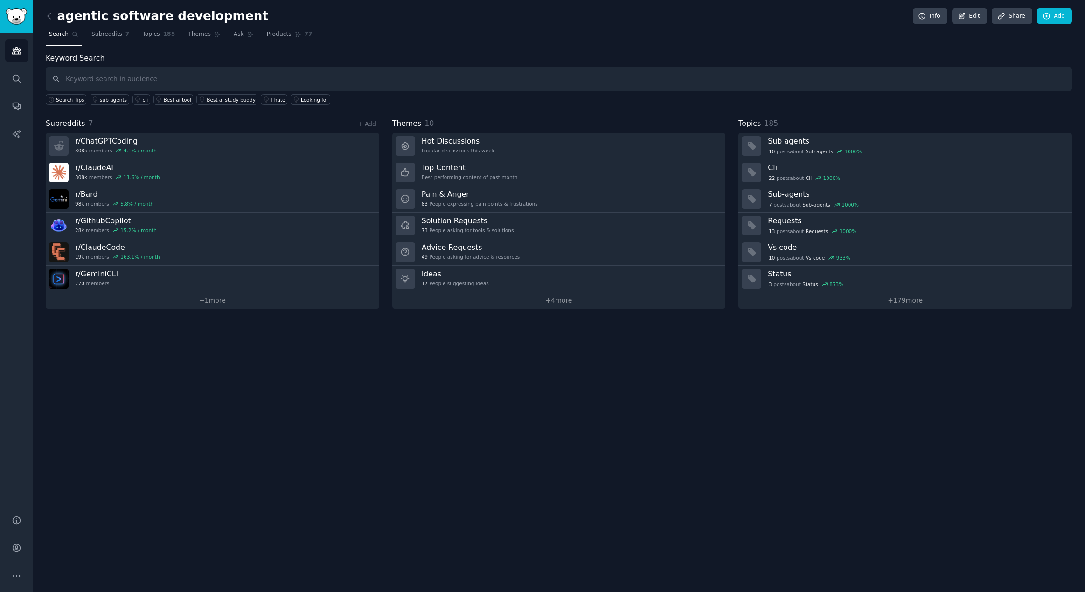
drag, startPoint x: 904, startPoint y: 297, endPoint x: 134, endPoint y: 51, distance: 808.1
click at [886, 297] on link "+ 179 more" at bounding box center [904, 300] width 333 height 16
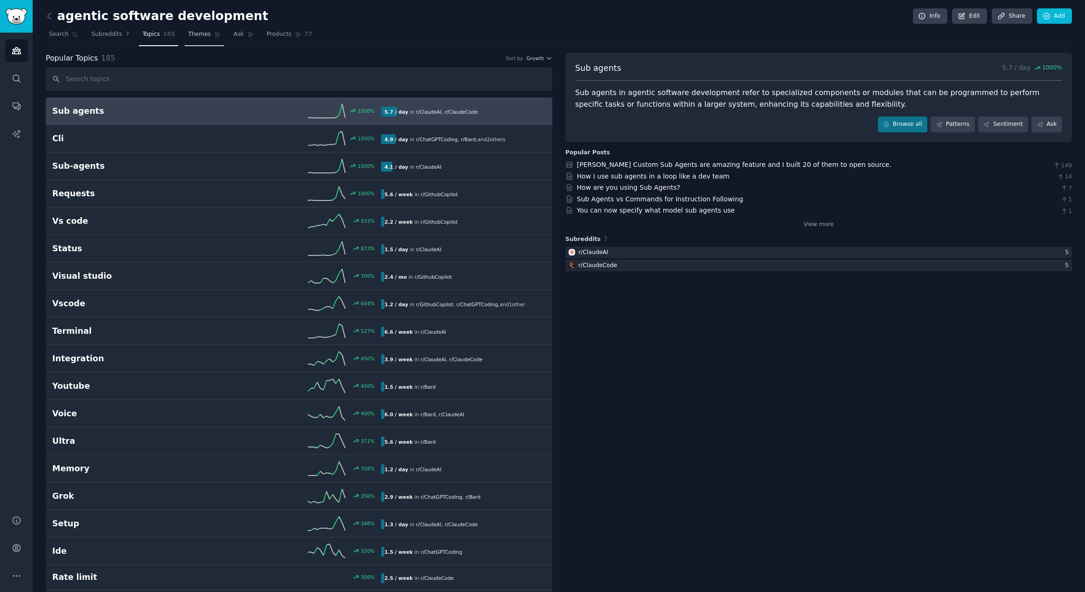
click at [201, 39] on link "Themes" at bounding box center [204, 36] width 39 height 19
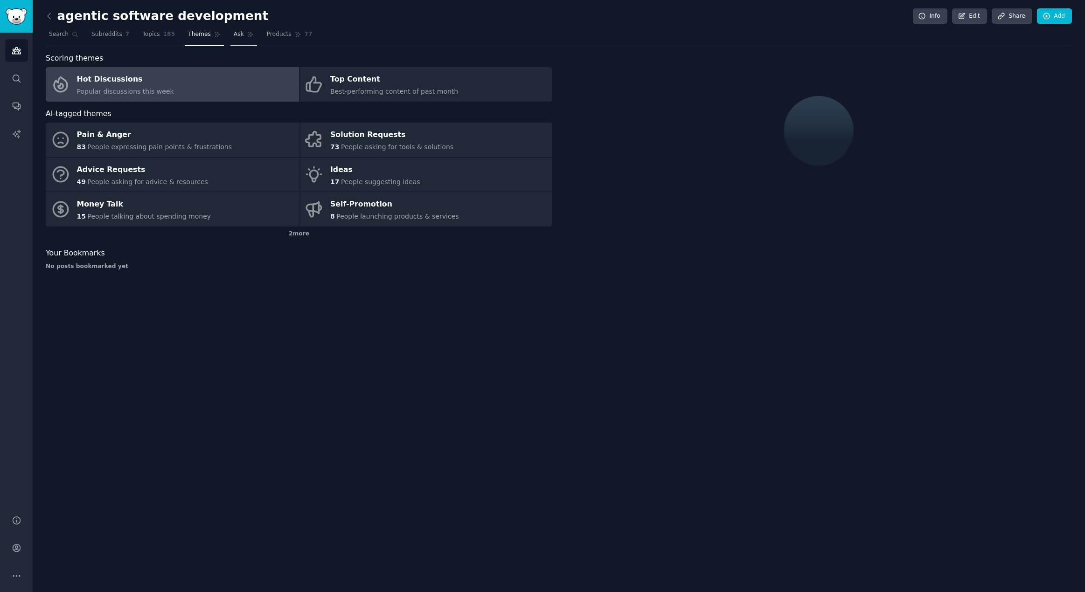
click at [234, 34] on span "Ask" at bounding box center [239, 34] width 10 height 8
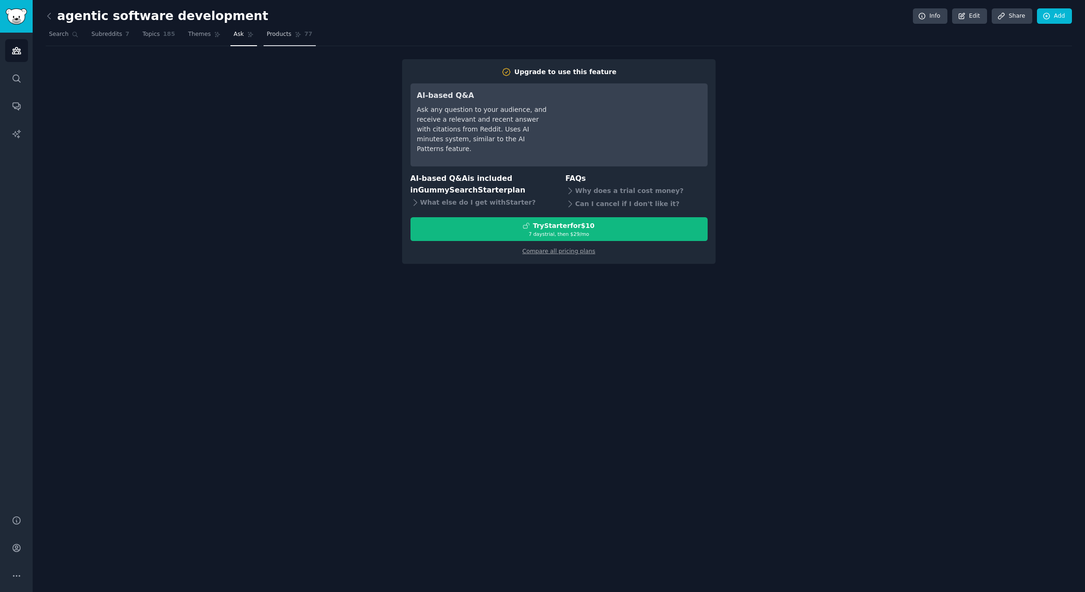
click at [270, 36] on span "Products" at bounding box center [279, 34] width 25 height 8
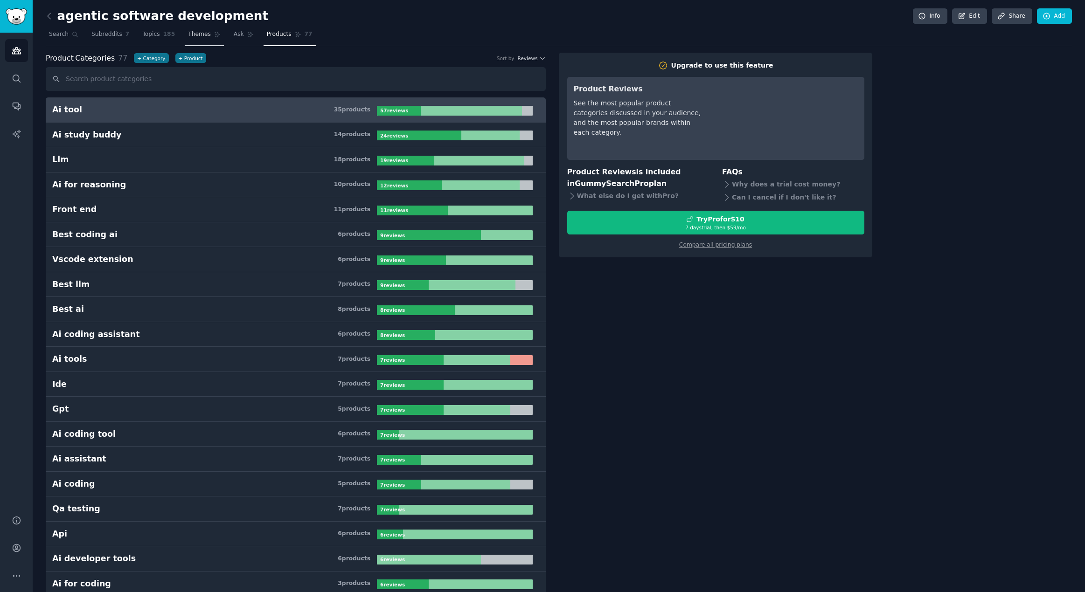
click at [188, 35] on span "Themes" at bounding box center [199, 34] width 23 height 8
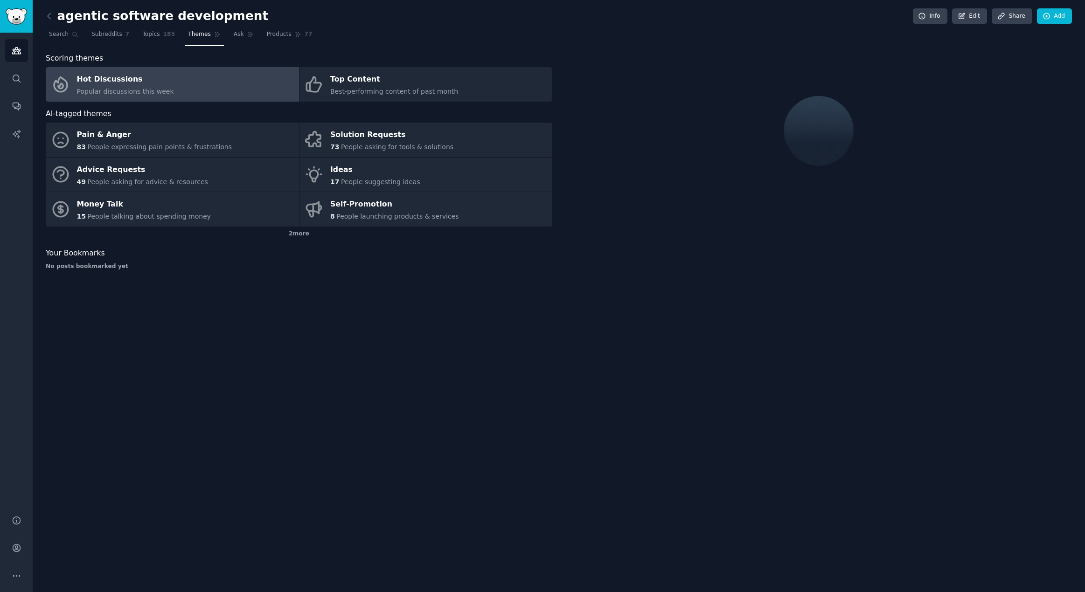
click at [126, 76] on div "Hot Discussions" at bounding box center [125, 79] width 97 height 15
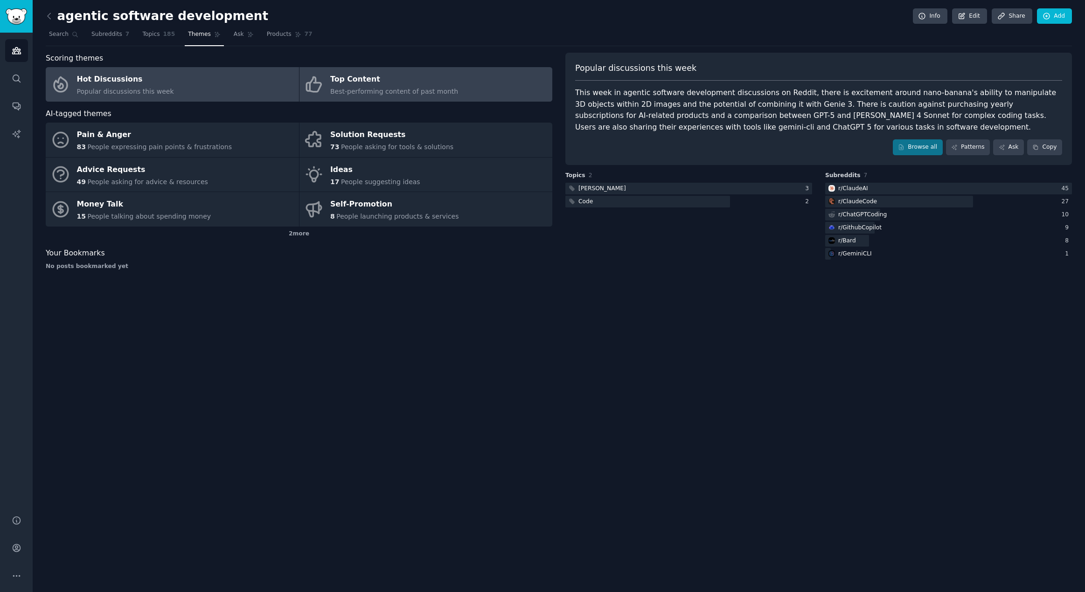
click at [350, 74] on div "Top Content" at bounding box center [394, 79] width 128 height 15
